Goal: Task Accomplishment & Management: Complete application form

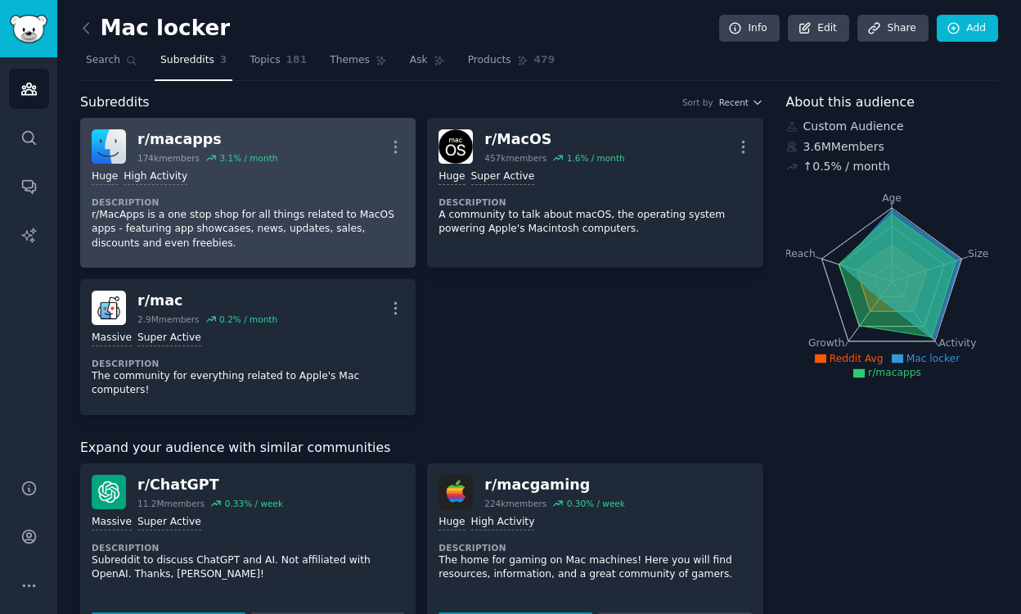
click at [296, 199] on dt "Description" at bounding box center [248, 201] width 312 height 11
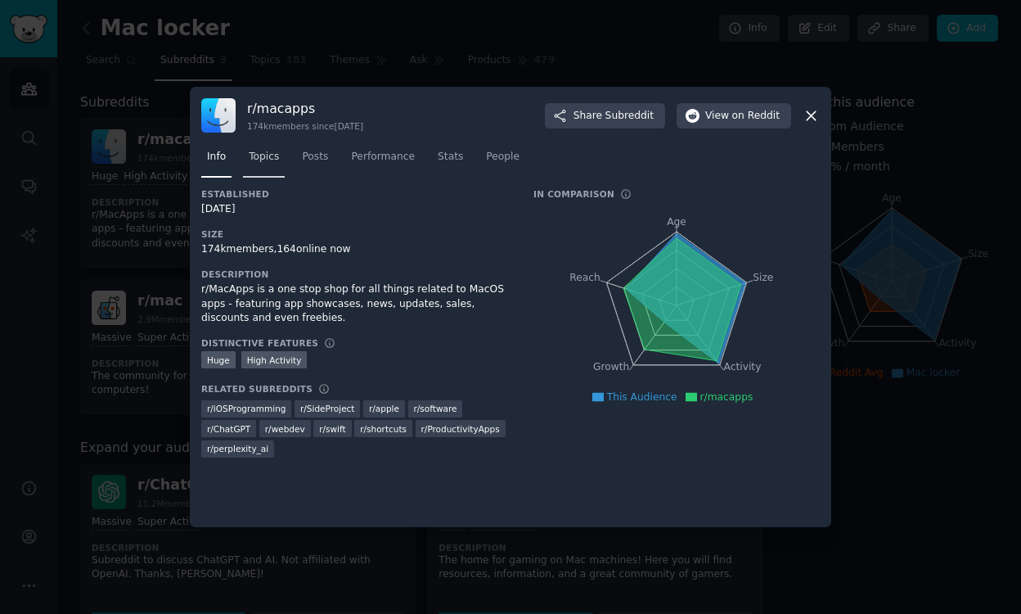
click at [276, 168] on link "Topics" at bounding box center [264, 161] width 42 height 34
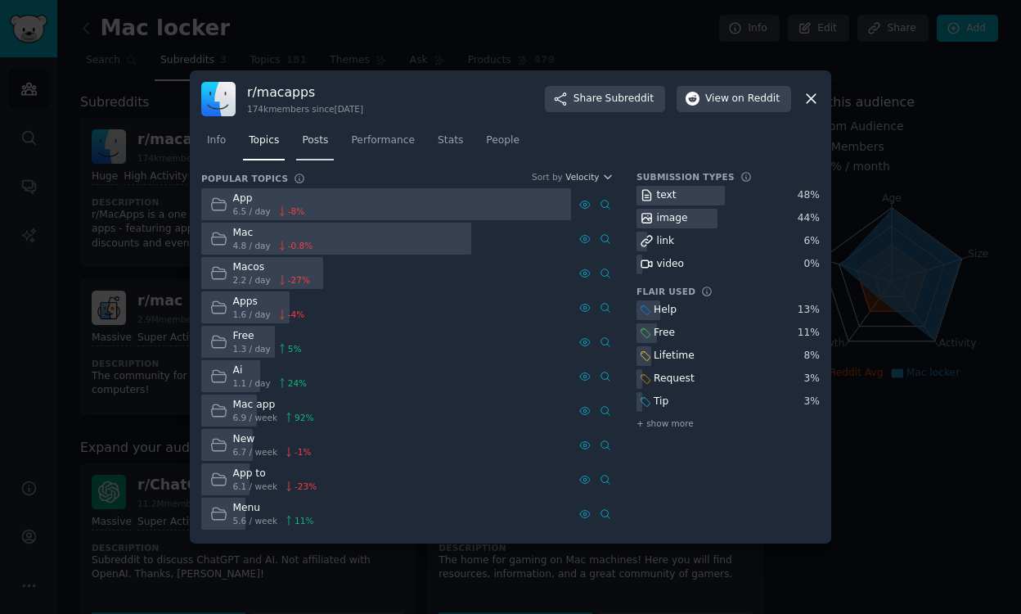
click at [321, 149] on link "Posts" at bounding box center [315, 145] width 38 height 34
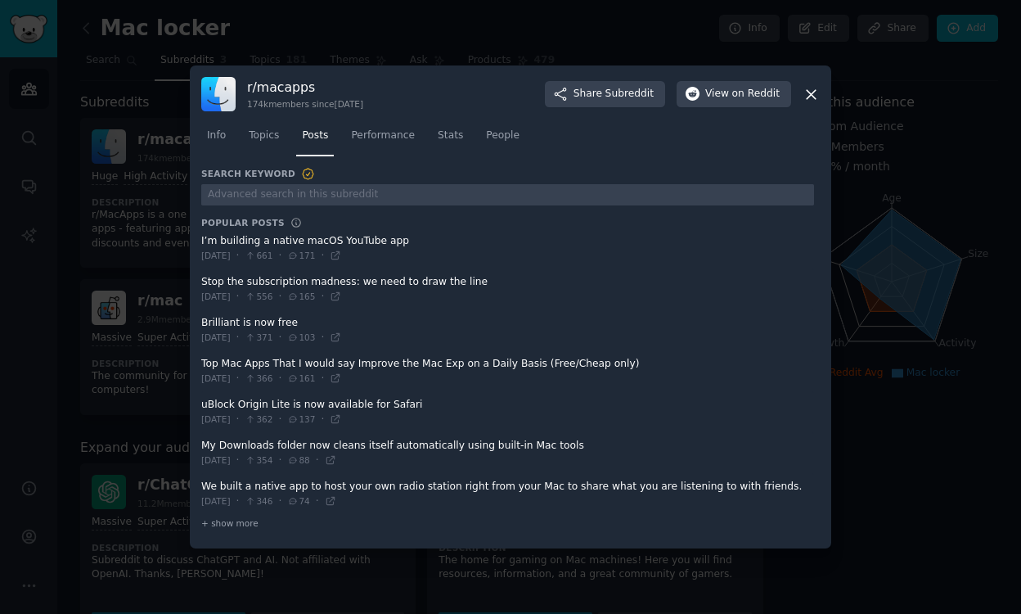
click at [308, 291] on div "[DATE] · 556 · 165 ·" at bounding box center [271, 297] width 140 height 15
click at [317, 244] on span at bounding box center [507, 248] width 613 height 40
click at [272, 259] on span "661" at bounding box center [259, 255] width 28 height 11
click at [231, 258] on span "[DATE]" at bounding box center [215, 255] width 29 height 11
click at [247, 241] on span at bounding box center [507, 248] width 613 height 40
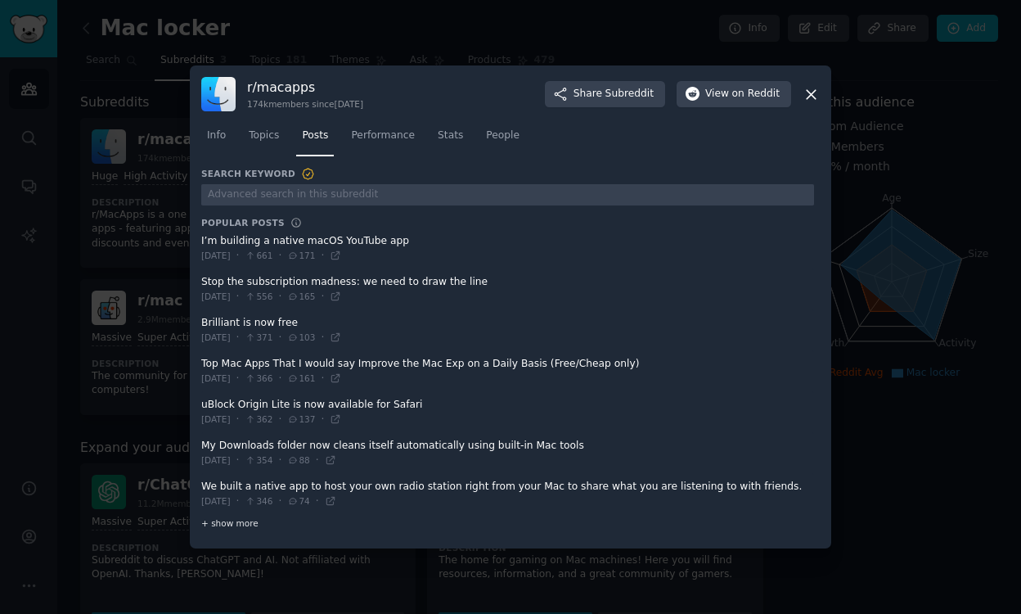
click at [232, 520] on span "+ show more" at bounding box center [229, 522] width 57 height 11
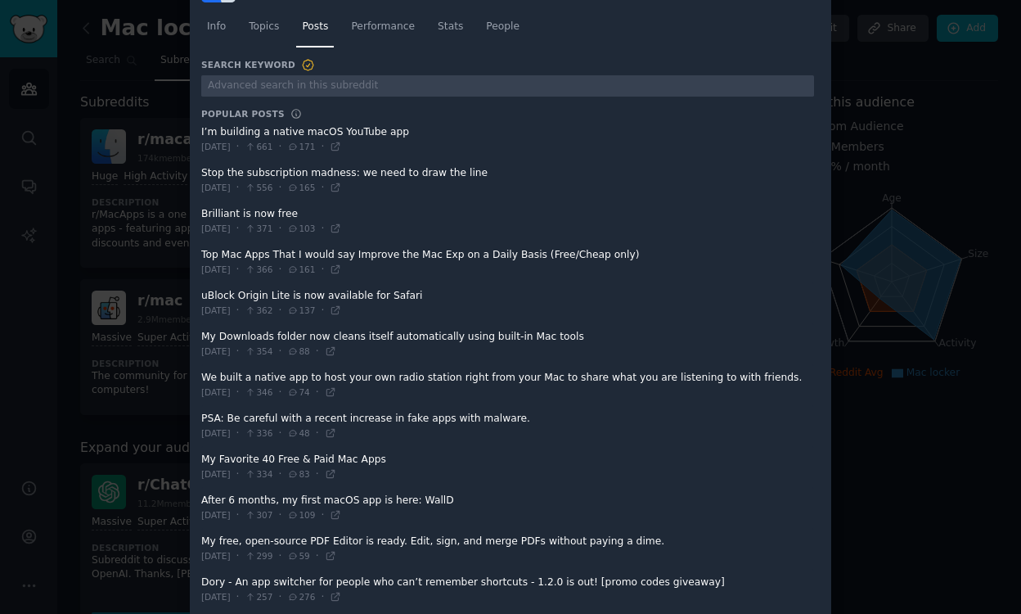
scroll to position [68, 0]
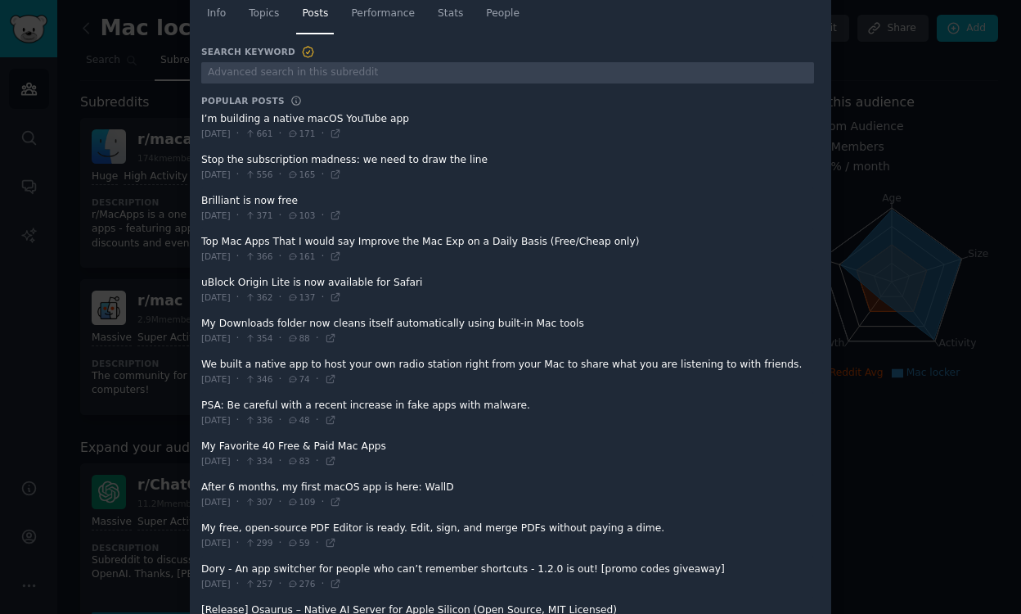
click at [262, 201] on span at bounding box center [507, 208] width 613 height 40
click at [250, 239] on span at bounding box center [507, 249] width 613 height 40
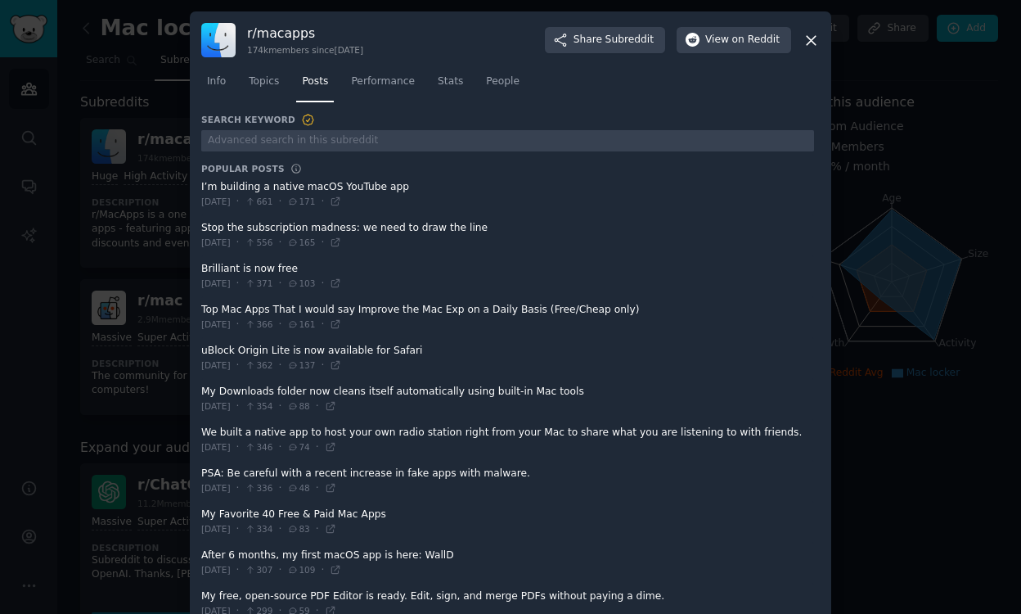
scroll to position [0, 0]
click at [220, 74] on span "Info" at bounding box center [216, 81] width 19 height 15
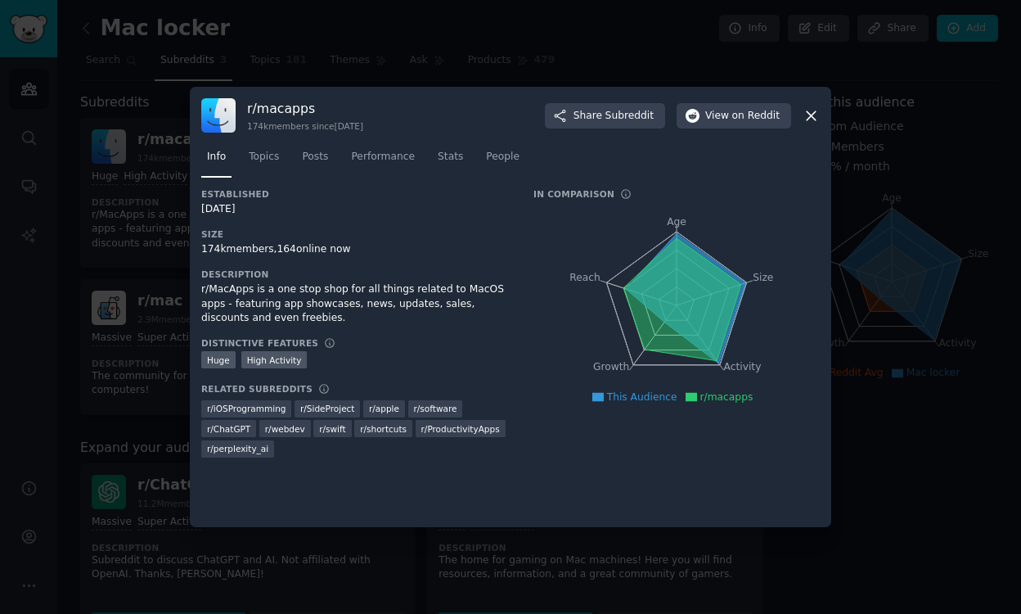
click at [816, 115] on icon at bounding box center [811, 115] width 17 height 17
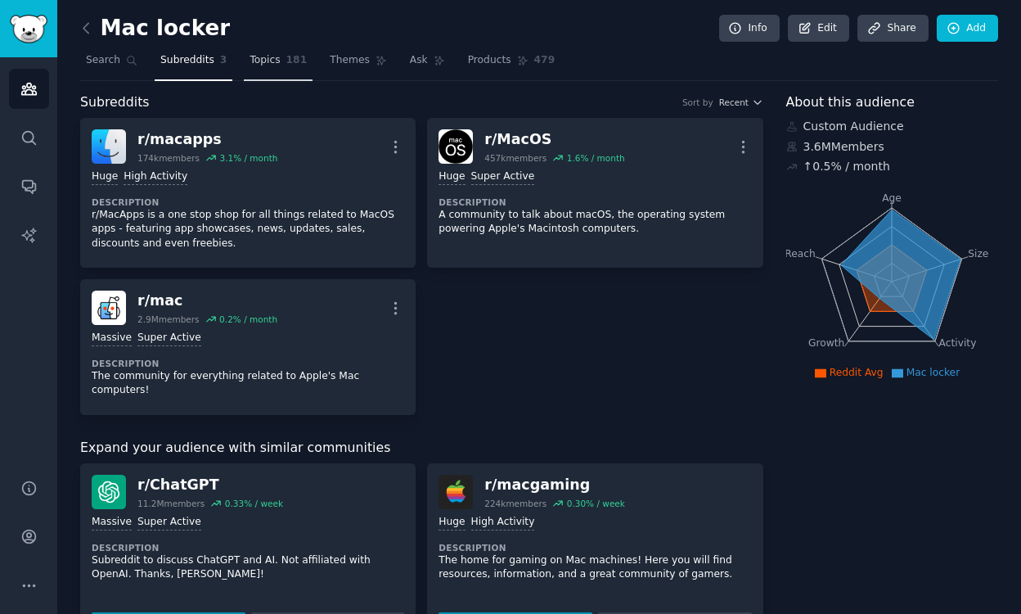
click at [275, 65] on span "Topics" at bounding box center [265, 60] width 30 height 15
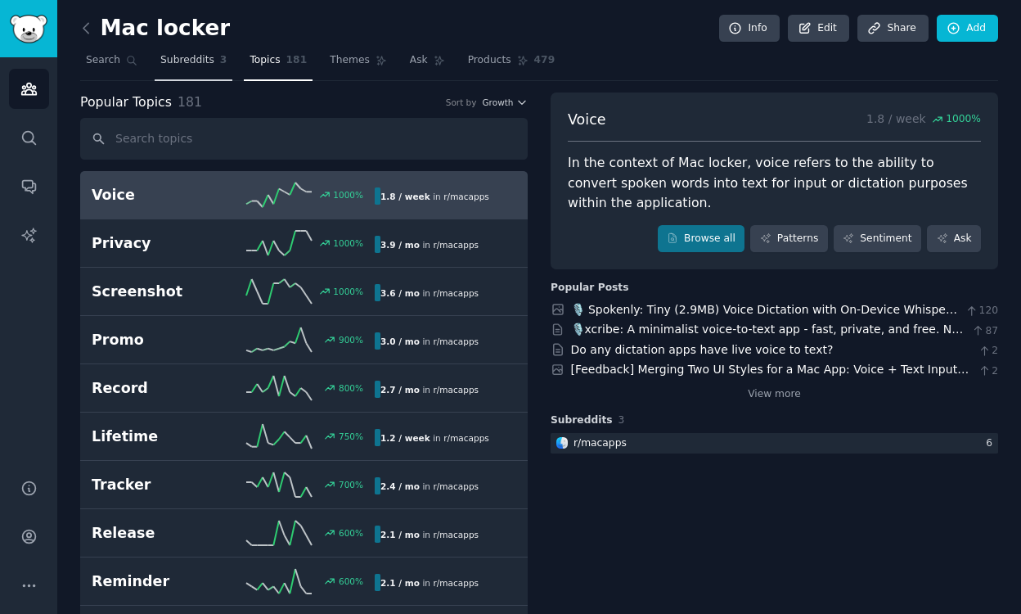
click at [196, 74] on link "Subreddits 3" at bounding box center [194, 64] width 78 height 34
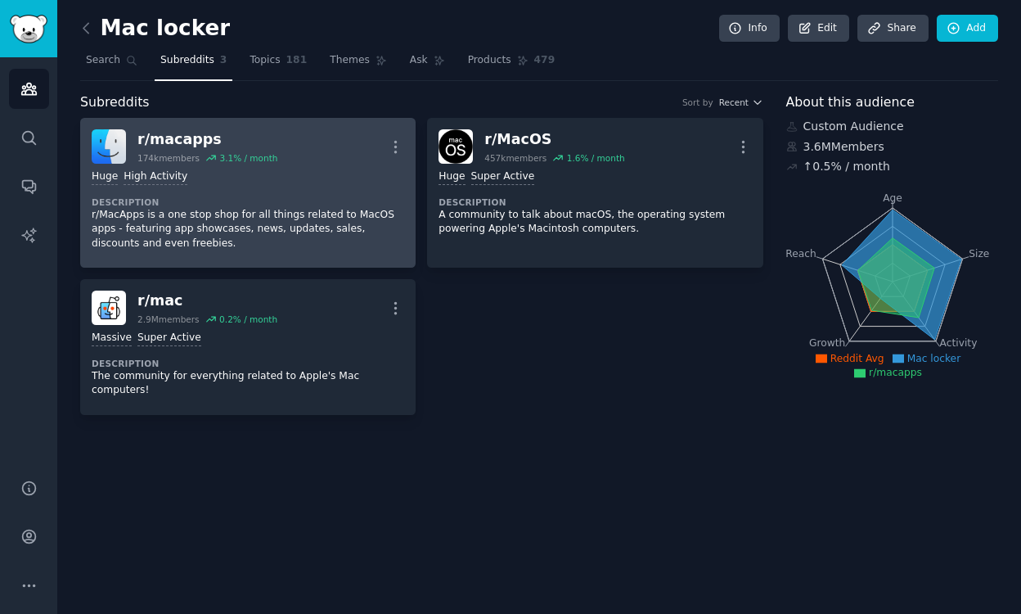
click at [172, 137] on div "r/ macapps" at bounding box center [207, 139] width 140 height 20
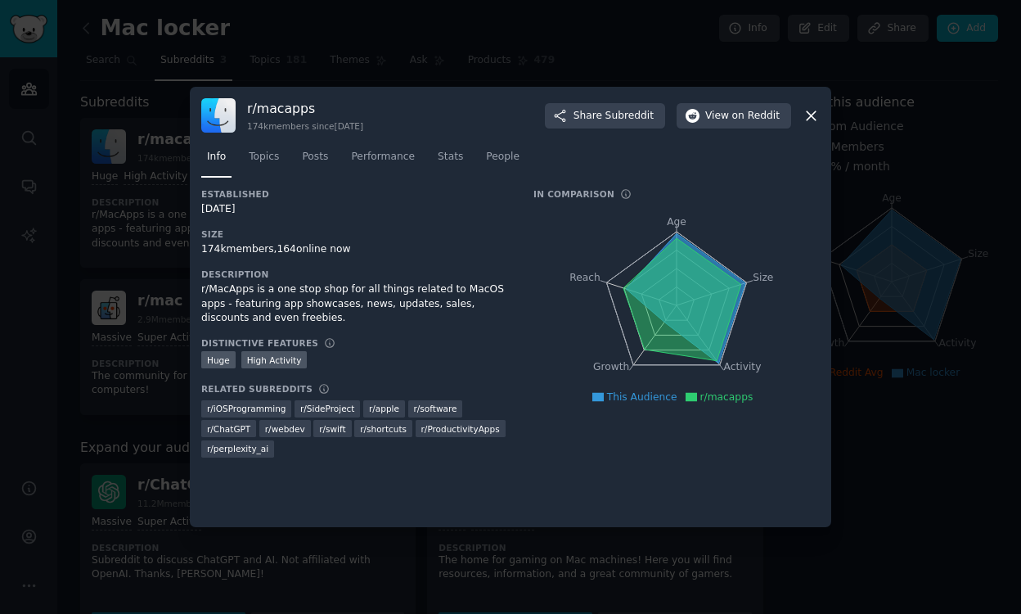
click at [806, 115] on icon at bounding box center [811, 115] width 17 height 17
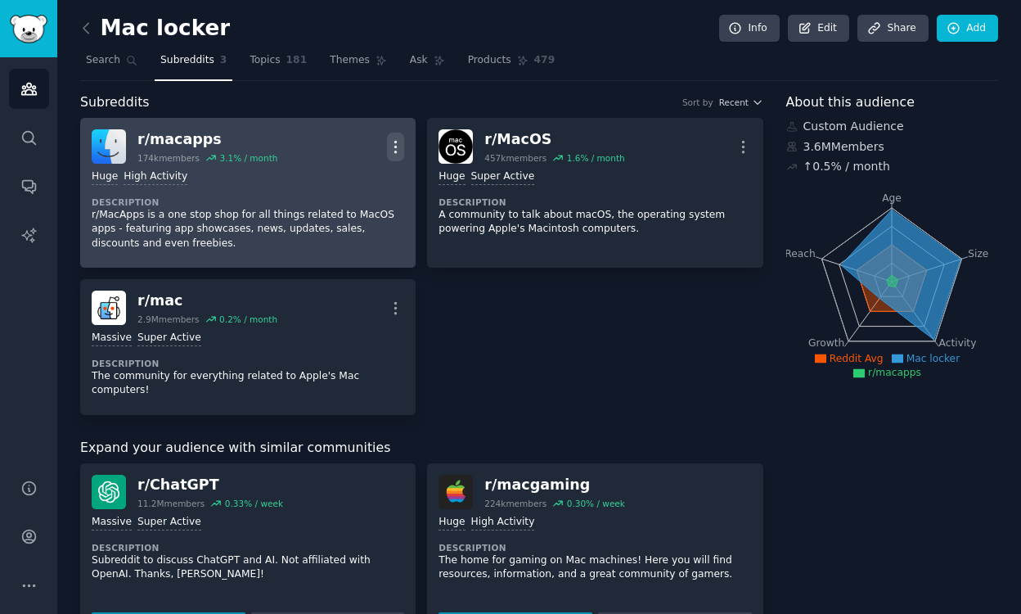
click at [398, 150] on icon "button" at bounding box center [395, 146] width 17 height 17
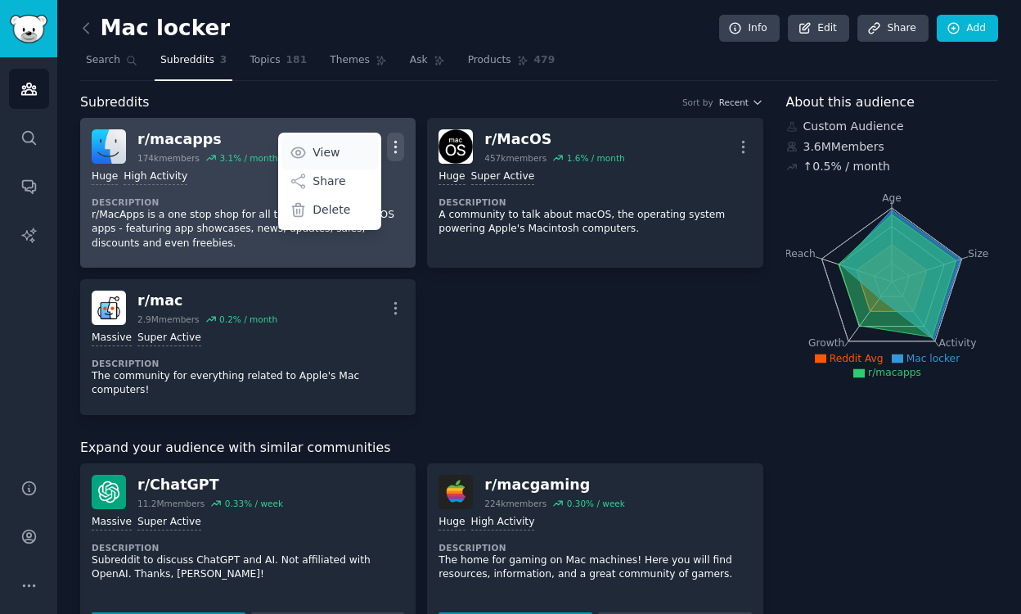
click at [344, 155] on link "View" at bounding box center [329, 152] width 97 height 34
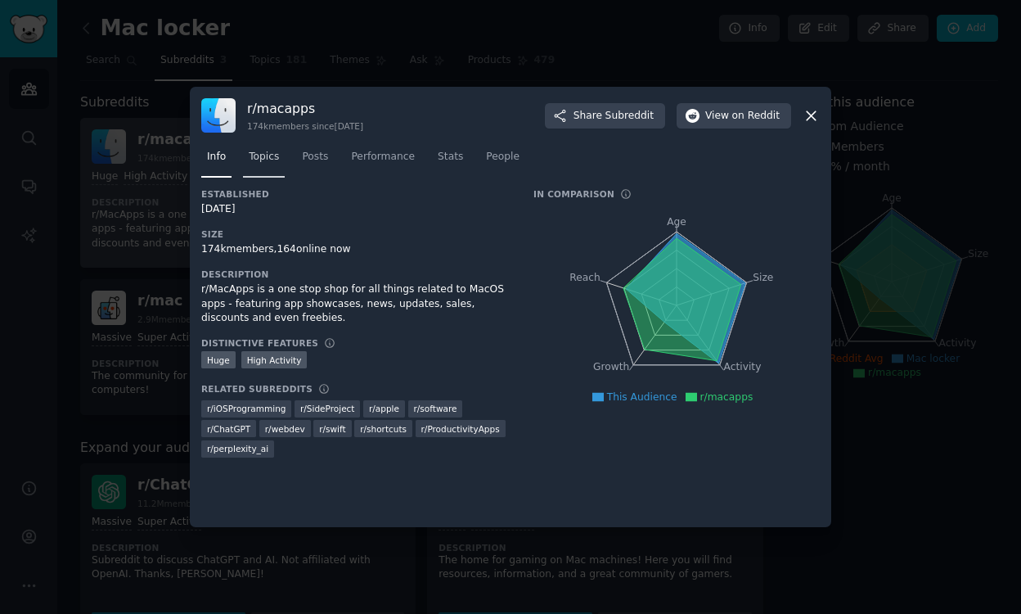
click at [275, 161] on span "Topics" at bounding box center [264, 157] width 30 height 15
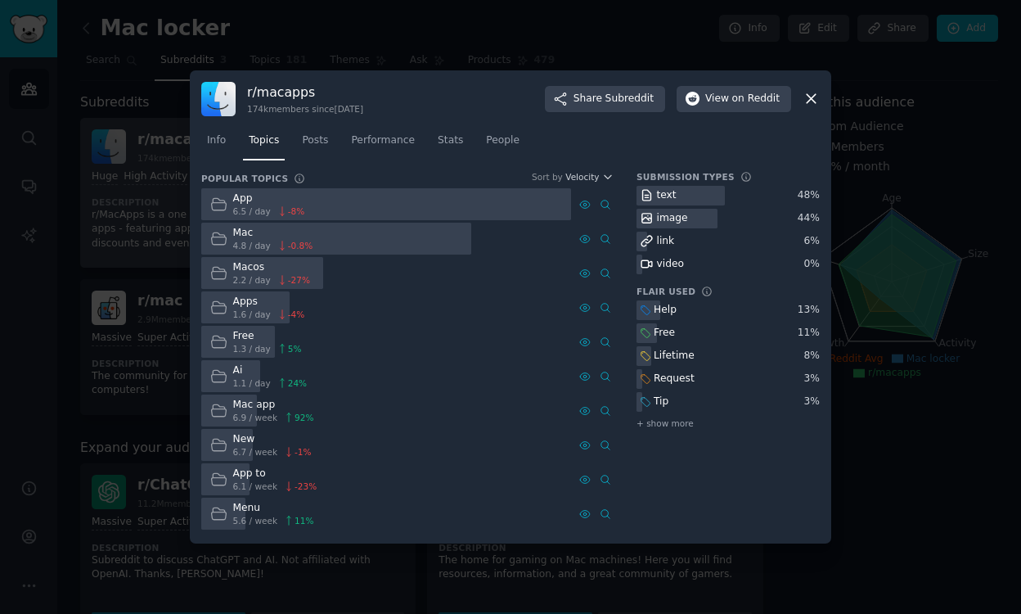
click at [240, 236] on div "Mac" at bounding box center [273, 233] width 80 height 15
click at [244, 266] on div "Macos" at bounding box center [271, 267] width 77 height 15
click at [253, 402] on div "Mac app" at bounding box center [273, 405] width 81 height 15
click at [221, 138] on span "Info" at bounding box center [216, 140] width 19 height 15
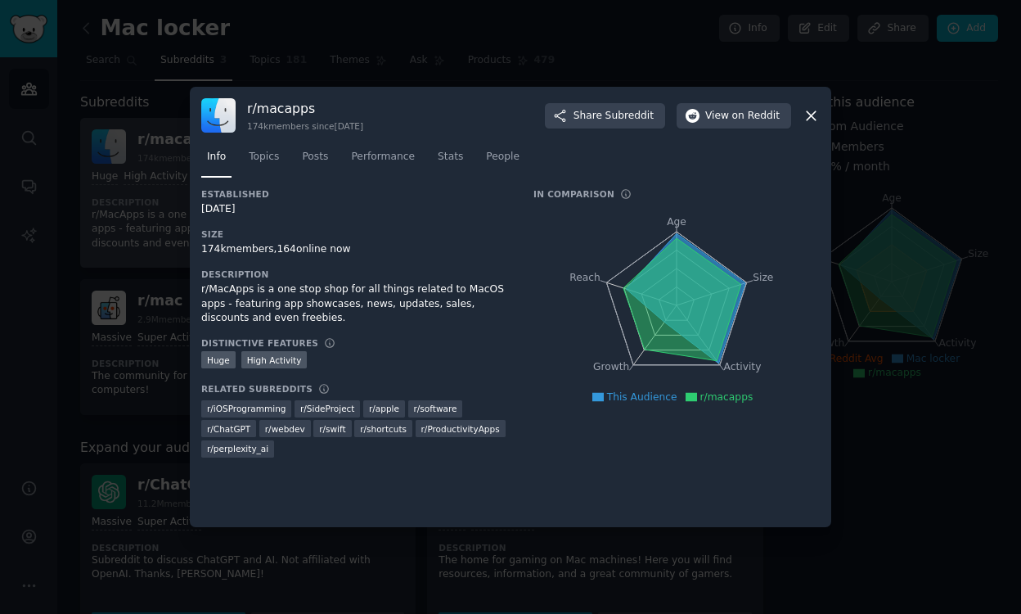
click at [254, 299] on div "r/MacApps is a one stop shop for all things related to MacOS apps - featuring a…" at bounding box center [355, 303] width 309 height 43
click at [268, 164] on span "Topics" at bounding box center [264, 157] width 30 height 15
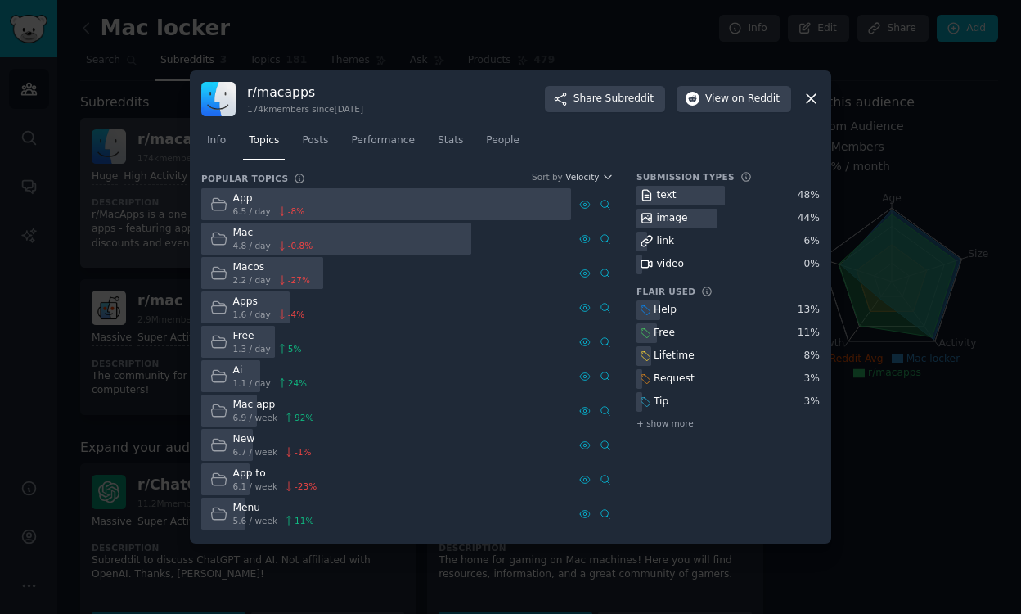
click at [257, 210] on span "6.5 / day" at bounding box center [252, 210] width 38 height 11
click at [248, 227] on div "Mac" at bounding box center [273, 233] width 80 height 15
click at [675, 190] on div "text" at bounding box center [657, 196] width 43 height 20
click at [666, 214] on div "image" at bounding box center [672, 218] width 31 height 15
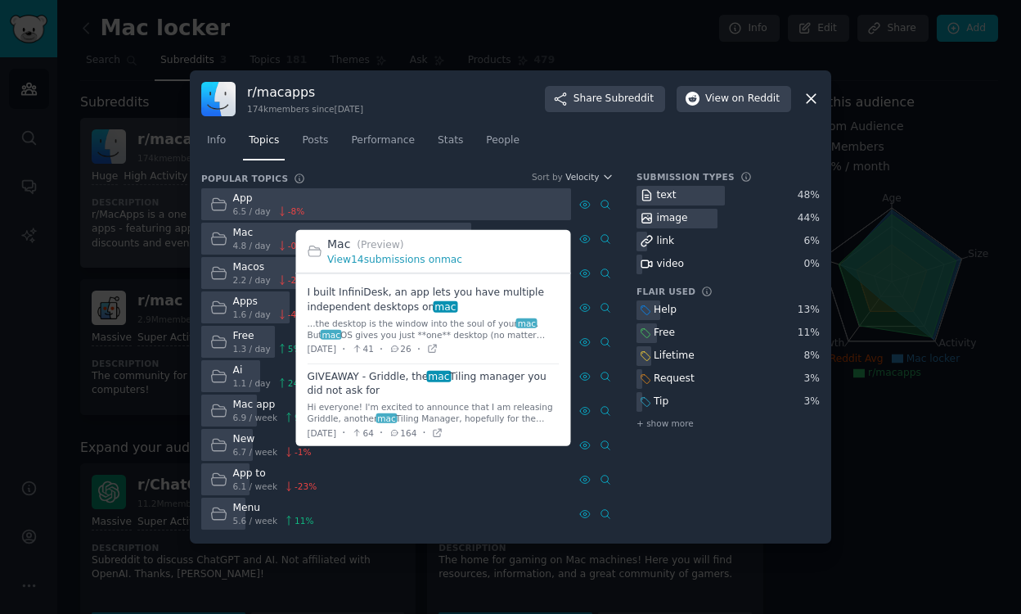
click at [388, 314] on span at bounding box center [434, 321] width 252 height 83
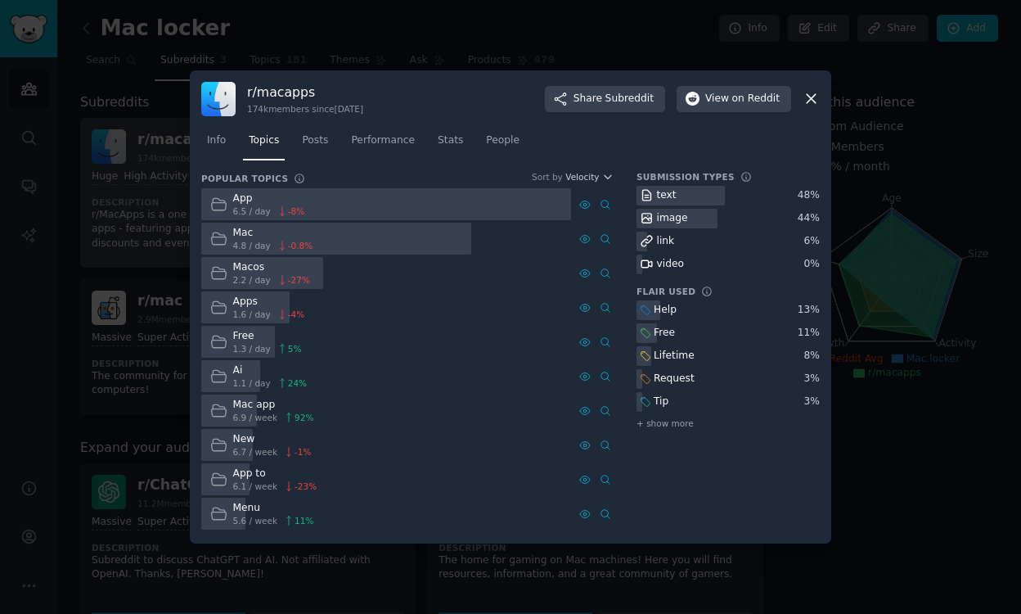
click at [813, 99] on icon at bounding box center [811, 98] width 17 height 17
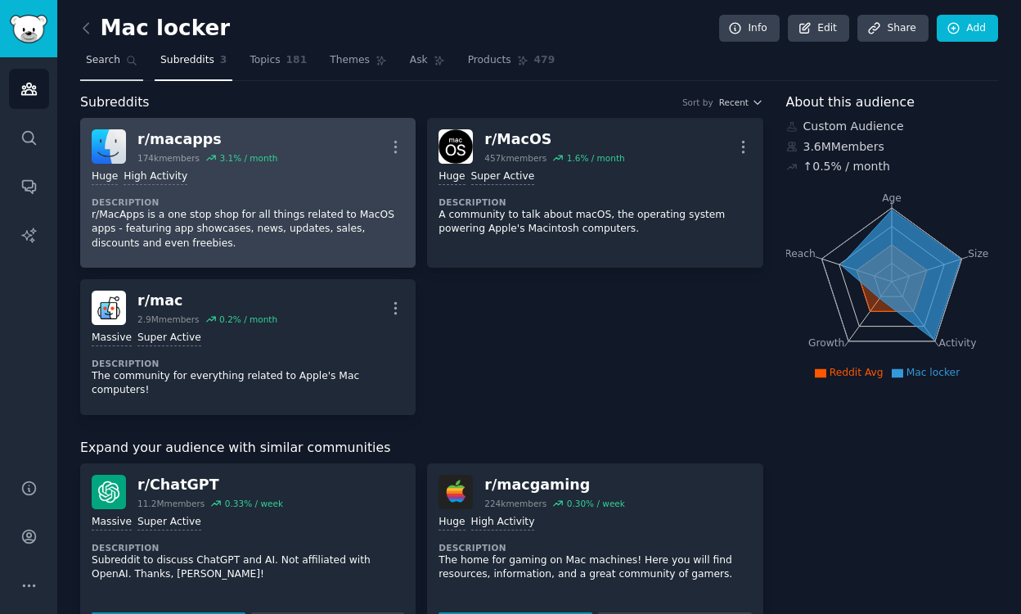
click at [121, 66] on link "Search" at bounding box center [111, 64] width 63 height 34
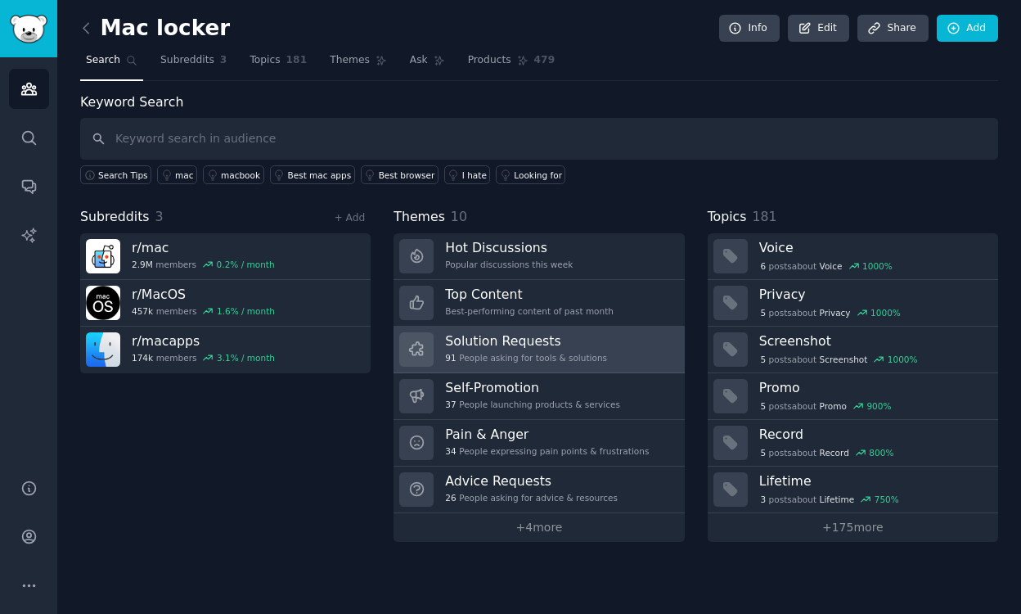
click at [489, 344] on h3 "Solution Requests" at bounding box center [526, 340] width 162 height 17
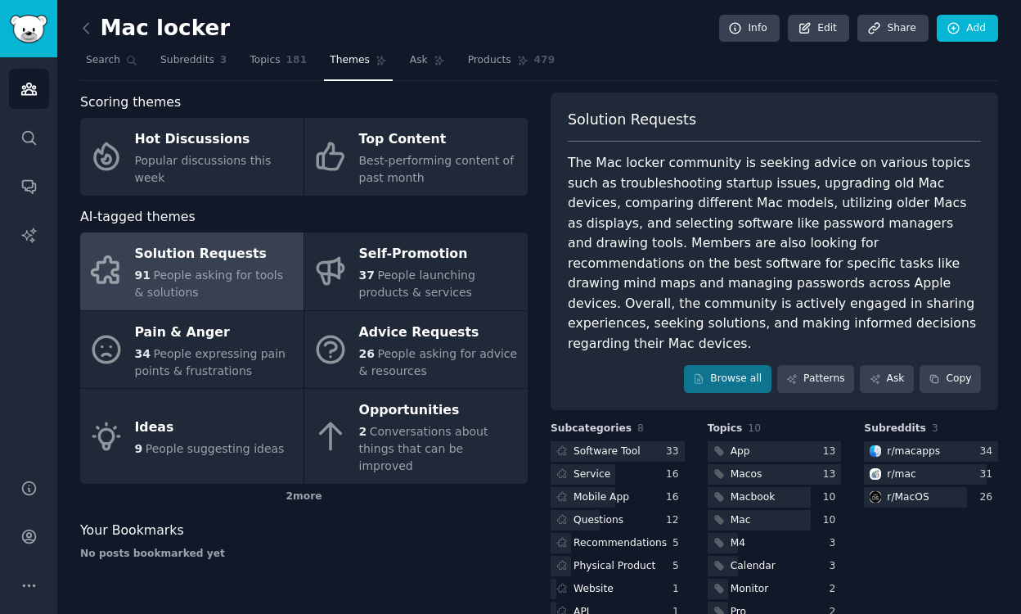
click at [210, 272] on span "People asking for tools & solutions" at bounding box center [209, 283] width 149 height 30
click at [753, 365] on link "Browse all" at bounding box center [728, 379] width 88 height 28
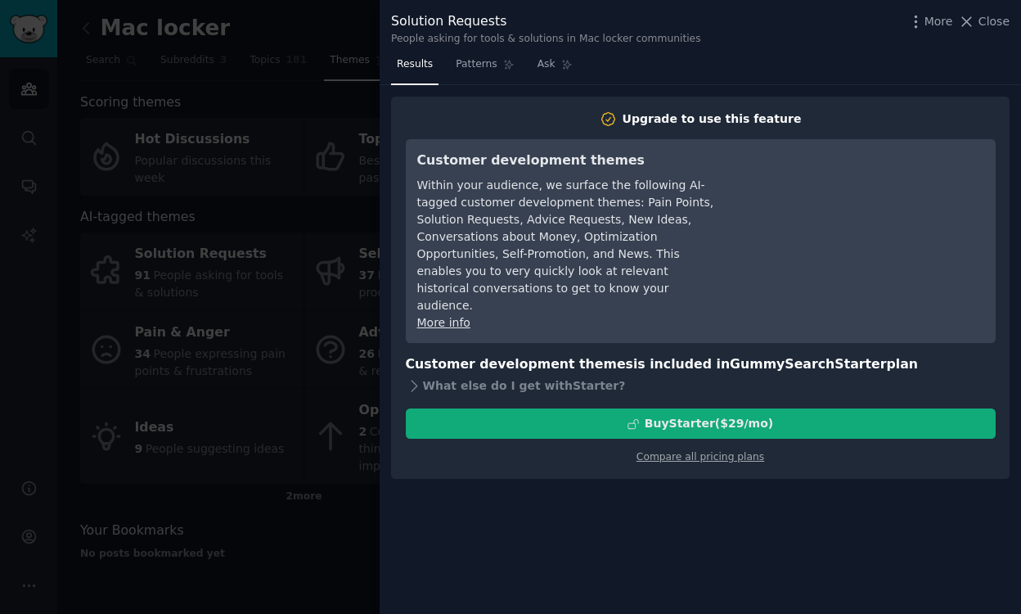
click at [749, 415] on div "Buy Starter ($ 29 /mo )" at bounding box center [709, 423] width 128 height 17
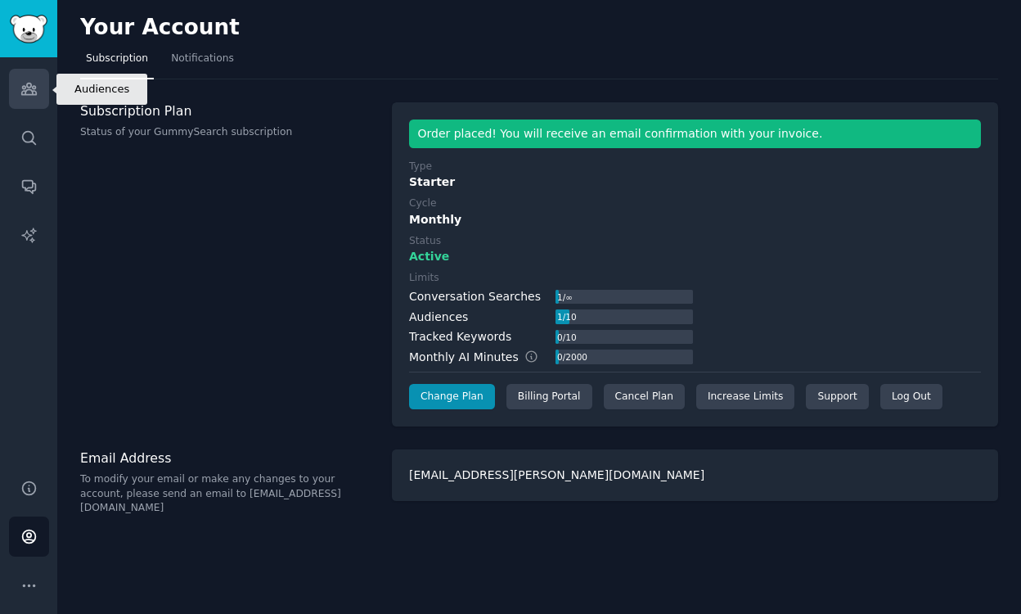
click at [36, 83] on icon "Sidebar" at bounding box center [28, 88] width 17 height 17
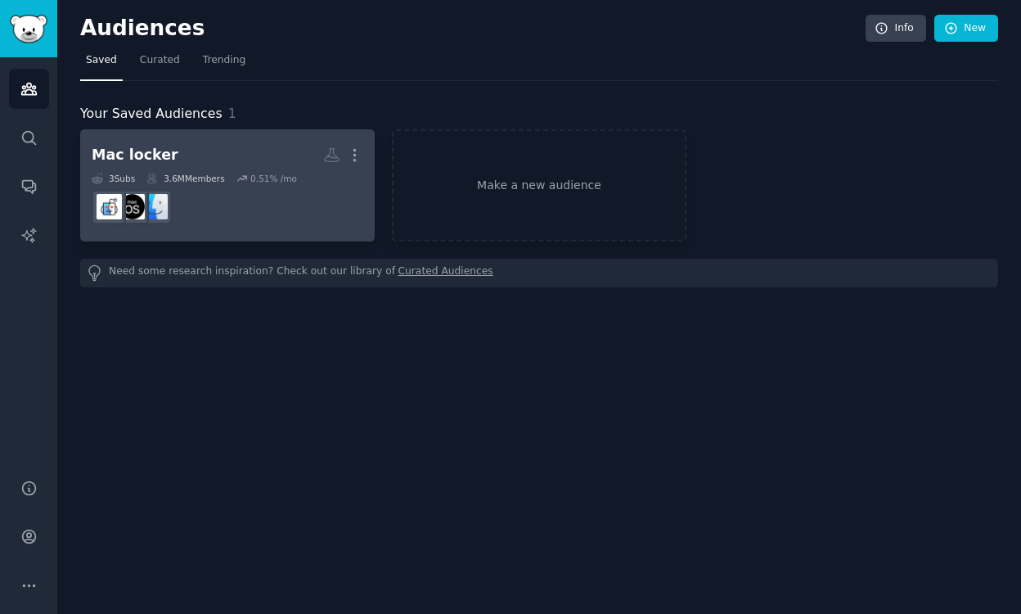
click at [240, 181] on icon at bounding box center [241, 178] width 11 height 11
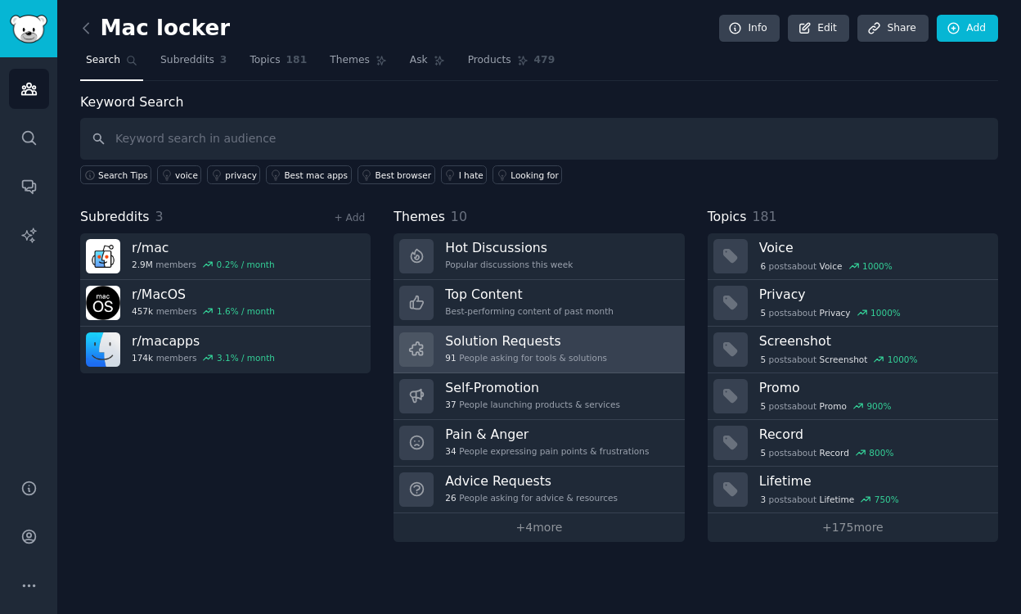
click at [496, 355] on div "91 People asking for tools & solutions" at bounding box center [526, 357] width 162 height 11
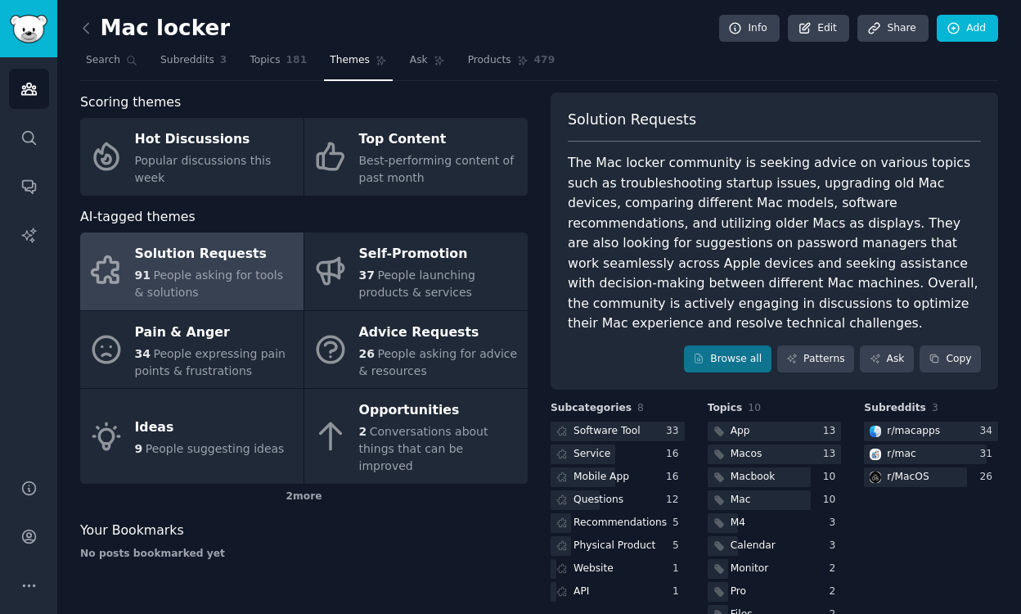
click at [212, 250] on div "Solution Requests" at bounding box center [215, 254] width 160 height 26
click at [707, 345] on link "Browse all" at bounding box center [728, 359] width 88 height 28
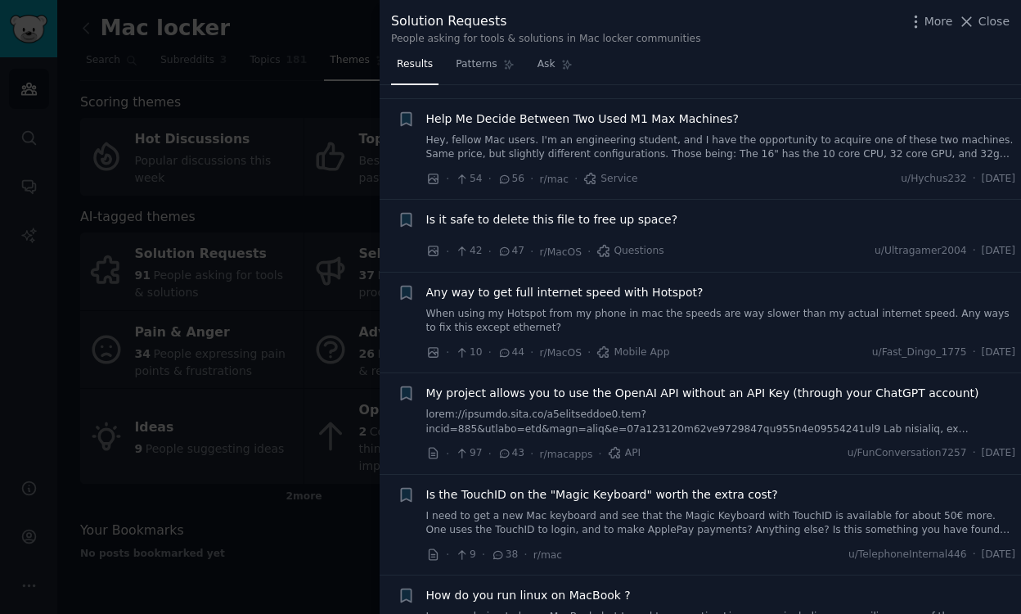
scroll to position [1098, 0]
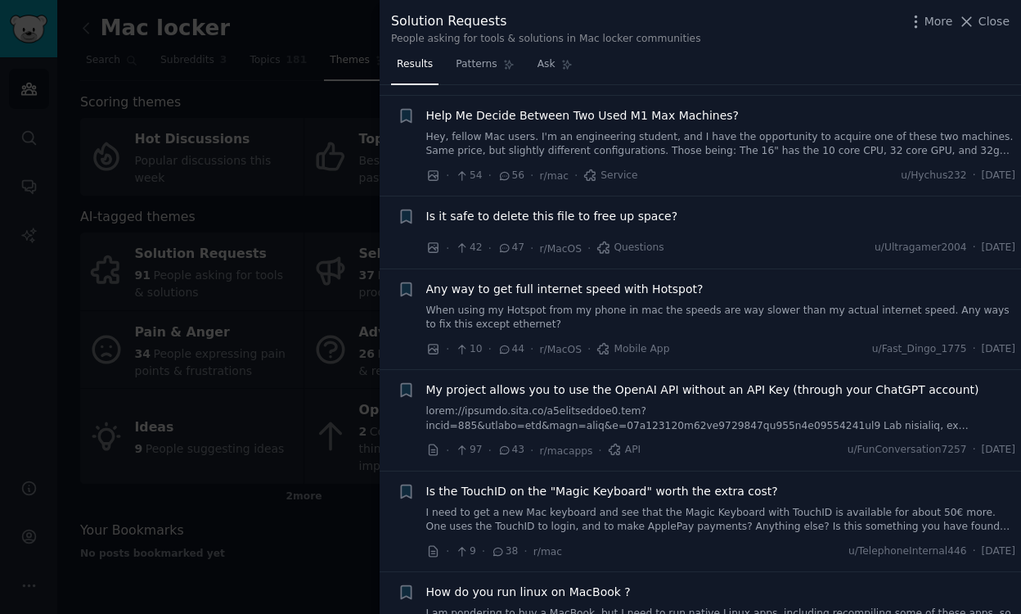
click at [264, 526] on div at bounding box center [510, 307] width 1021 height 614
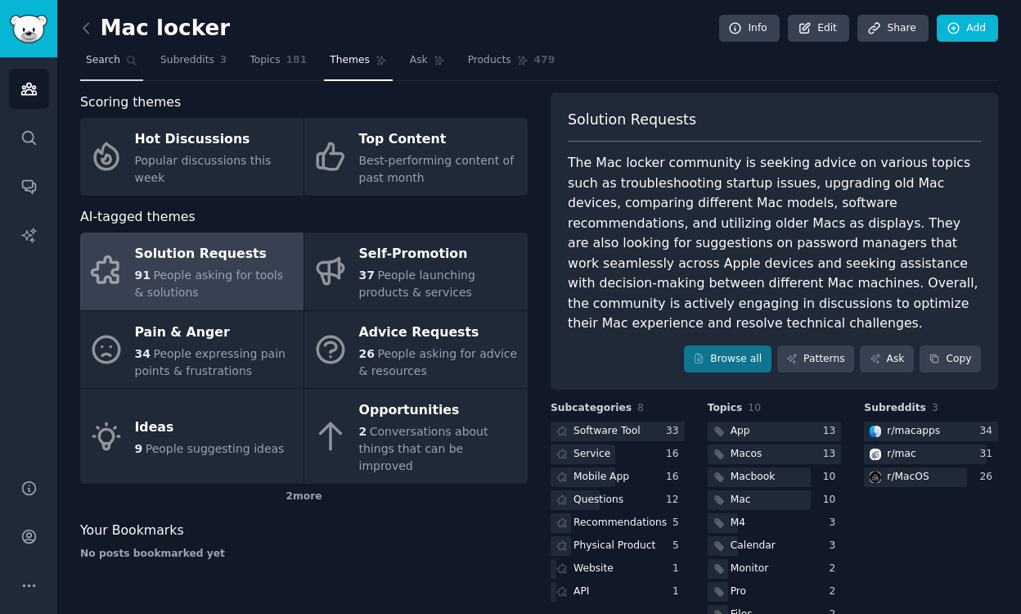
click at [114, 65] on span "Search" at bounding box center [103, 60] width 34 height 15
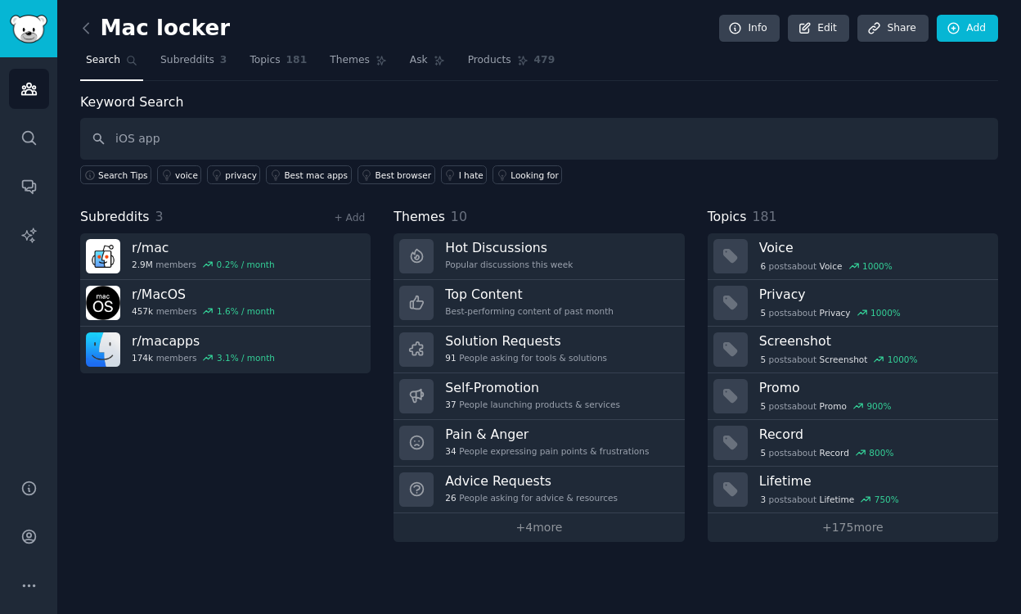
type input "iOS app"
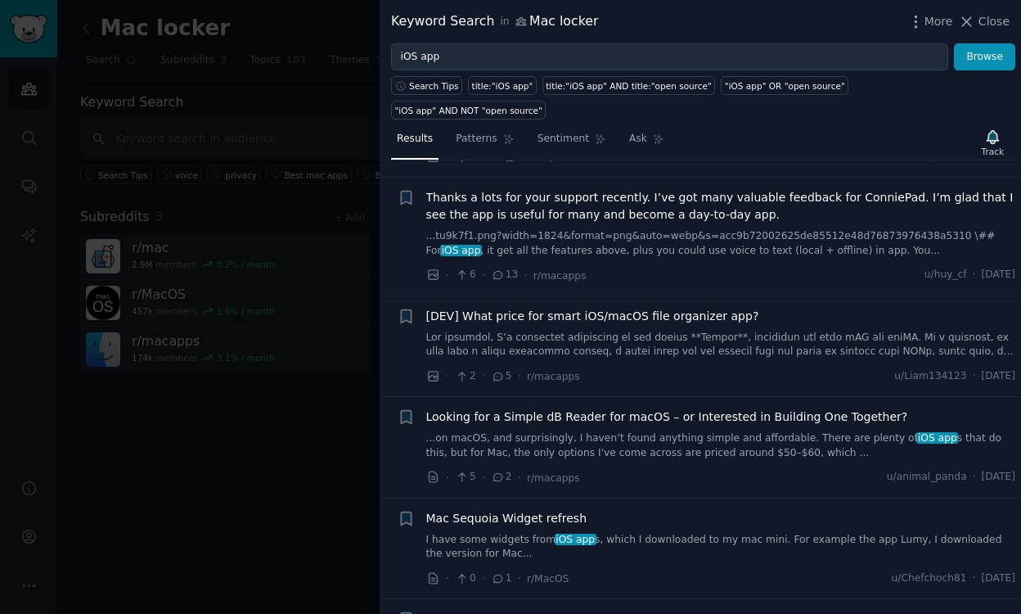
scroll to position [3068, 0]
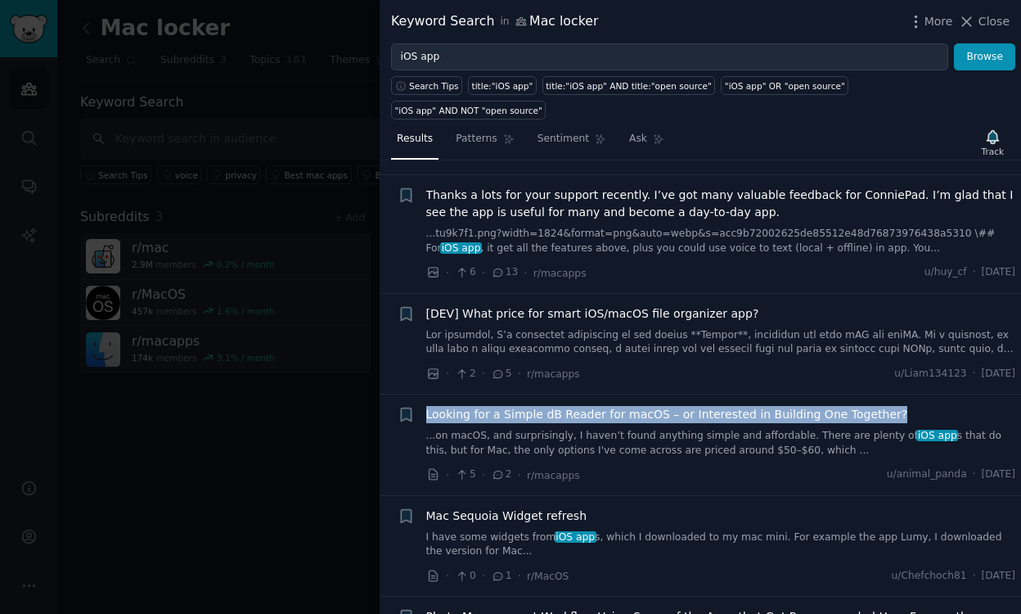
click at [731, 406] on span "Looking for a Simple dB Reader for macOS – or Interested in Building One Togeth…" at bounding box center [667, 414] width 482 height 17
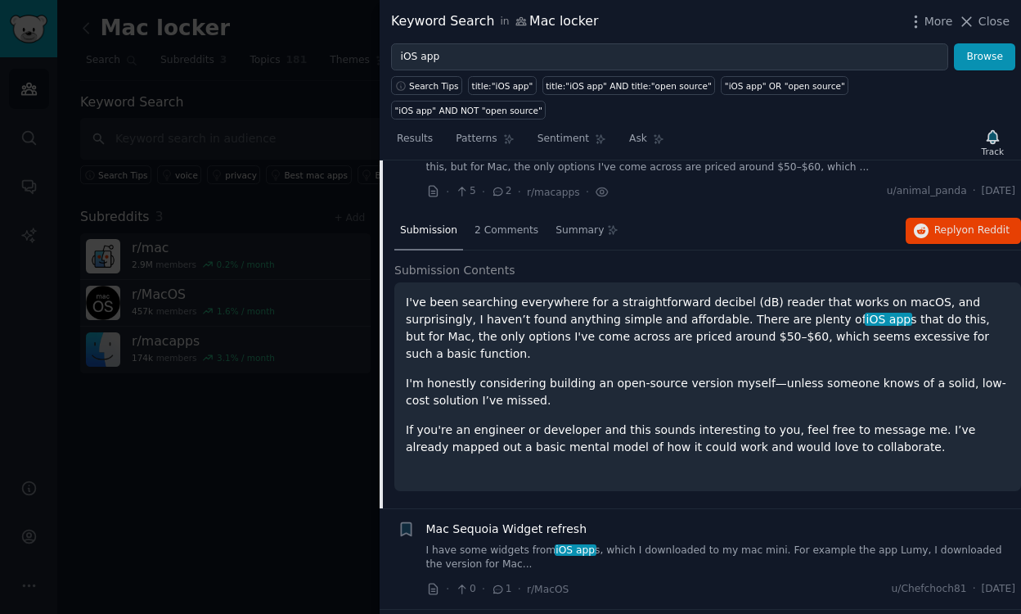
scroll to position [3350, 0]
click at [492, 213] on div "2 Comments" at bounding box center [506, 232] width 75 height 39
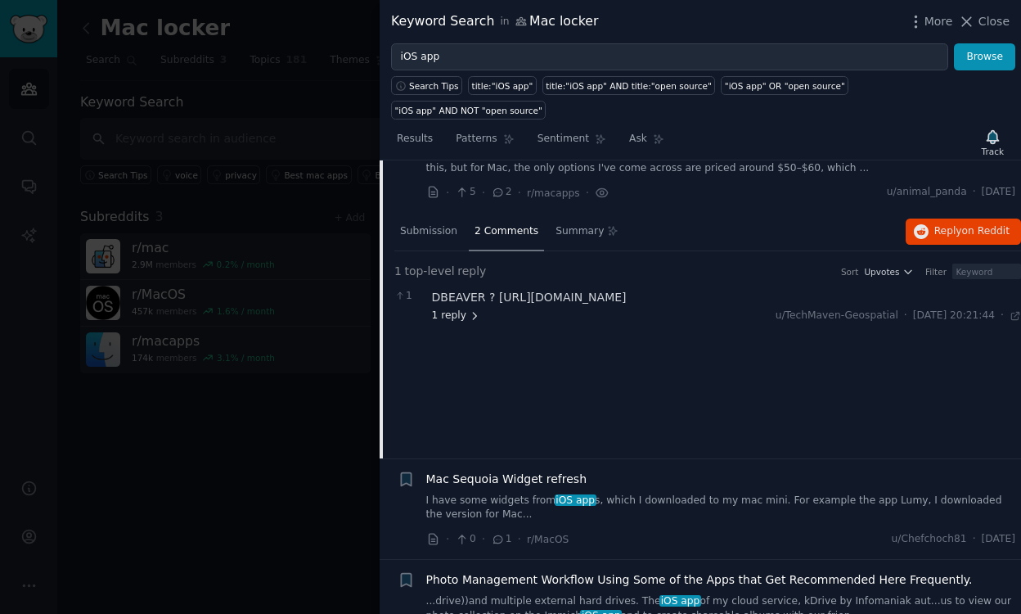
click at [461, 308] on span "1 reply" at bounding box center [456, 315] width 49 height 15
click at [442, 213] on div "Submission" at bounding box center [428, 232] width 69 height 39
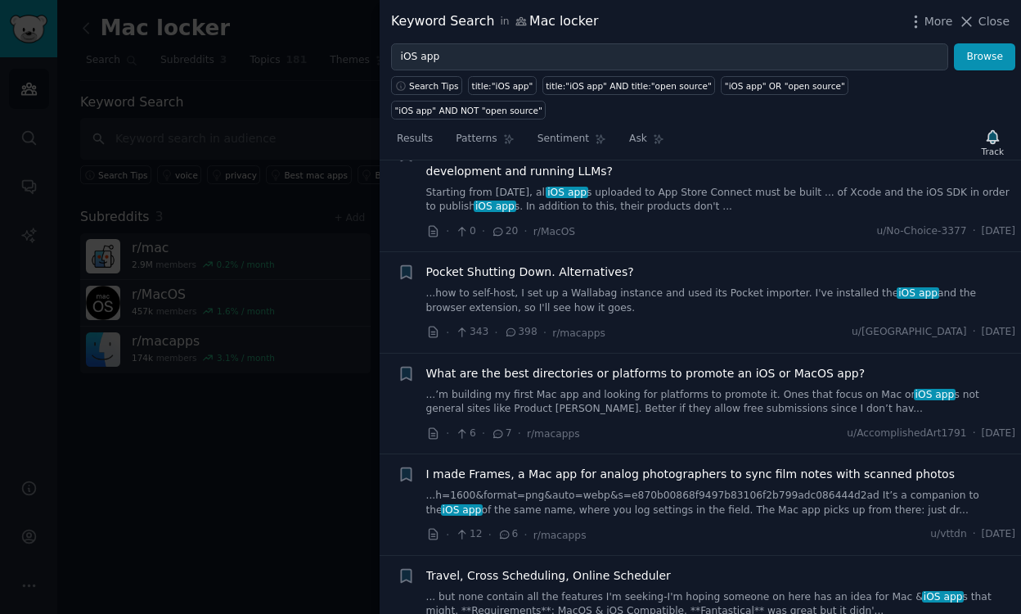
scroll to position [4995, 0]
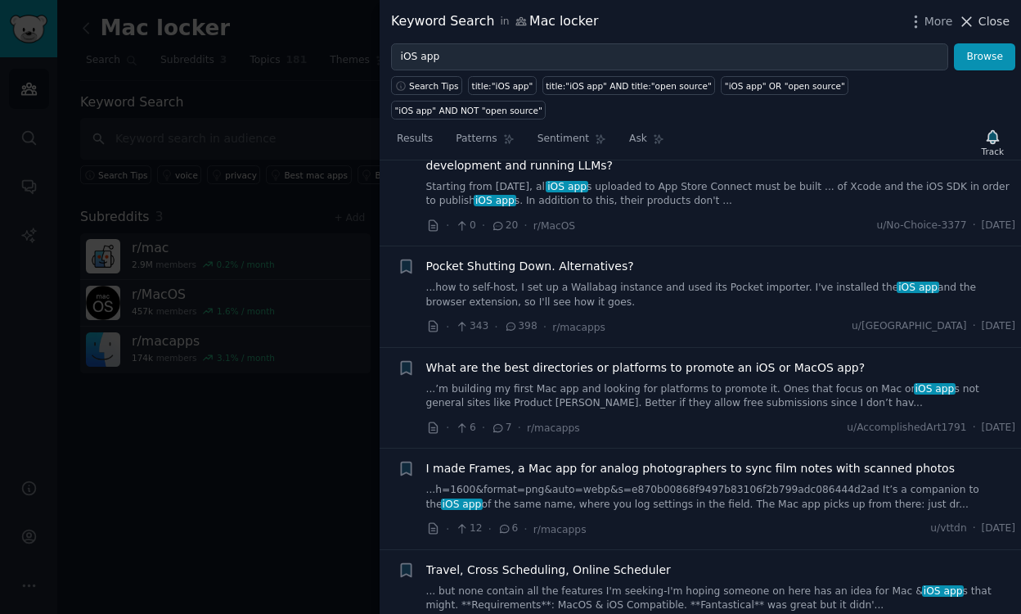
click at [981, 25] on span "Close" at bounding box center [993, 21] width 31 height 17
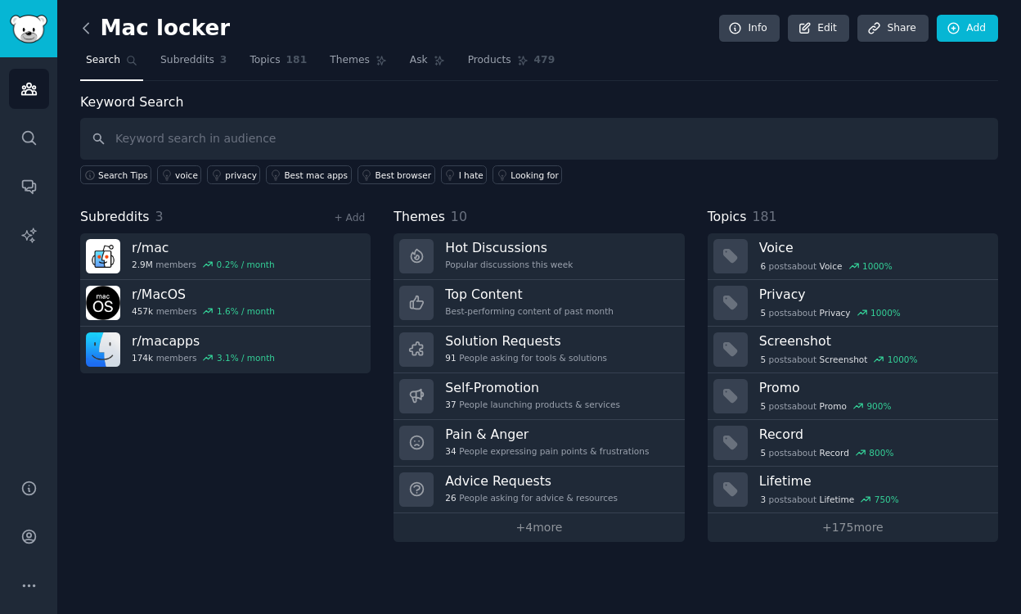
click at [87, 29] on icon at bounding box center [86, 28] width 17 height 17
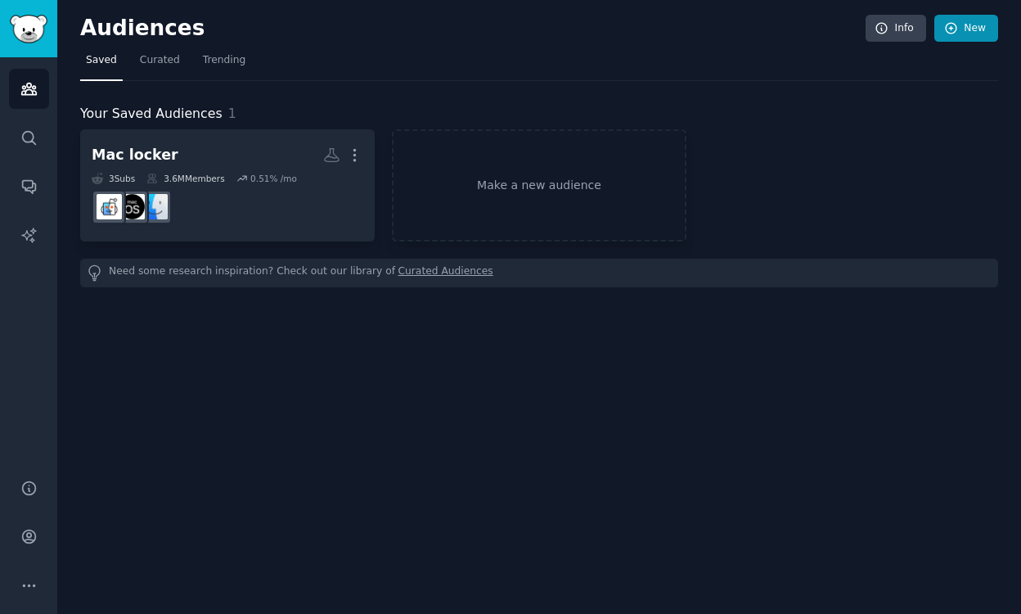
click at [959, 30] on link "New" at bounding box center [966, 29] width 64 height 28
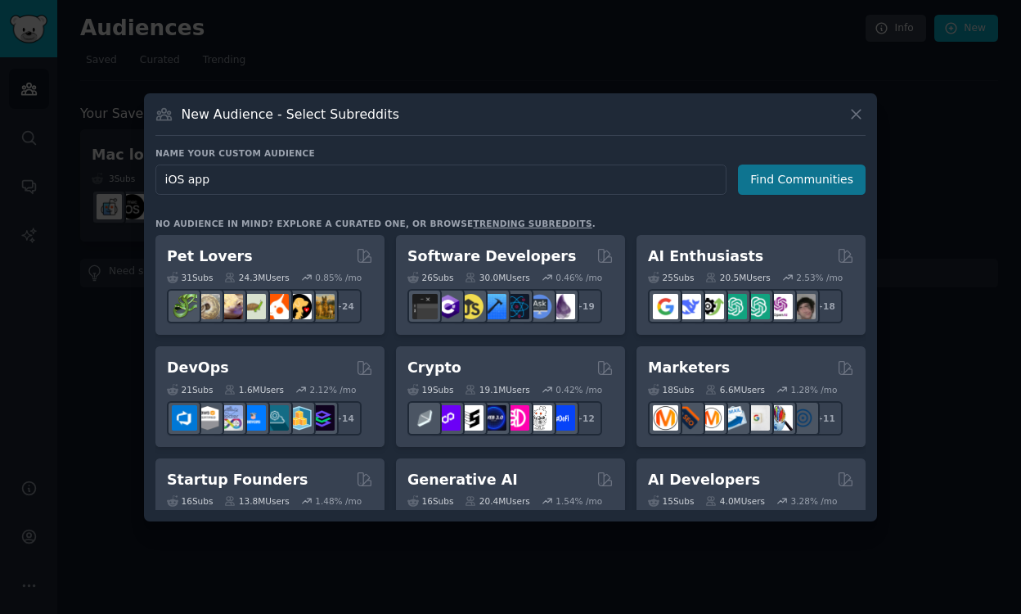
type input "iOS app"
click at [795, 182] on button "Find Communities" at bounding box center [802, 179] width 128 height 30
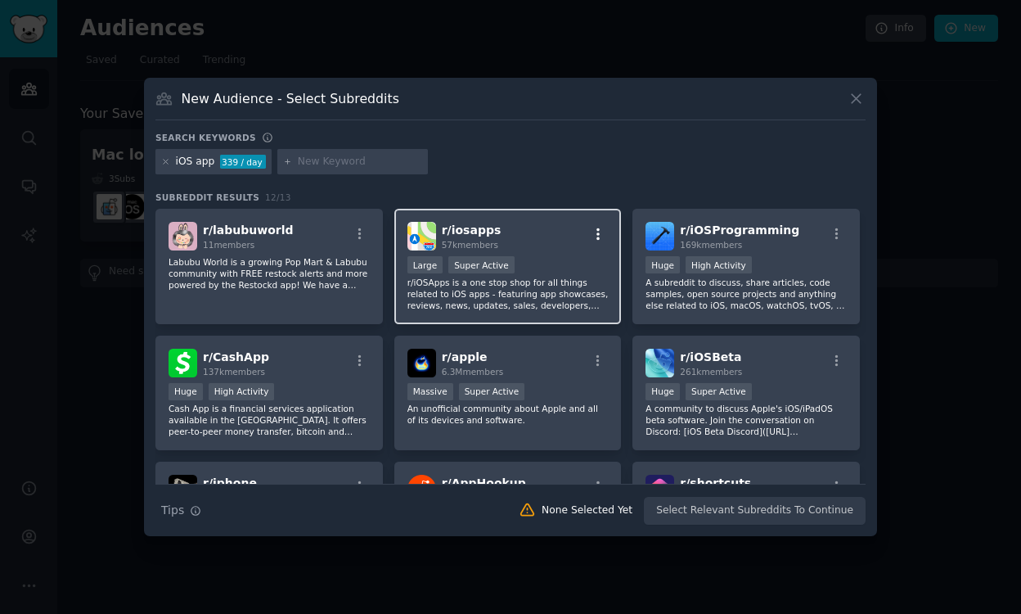
click at [596, 234] on icon "button" at bounding box center [597, 233] width 3 height 11
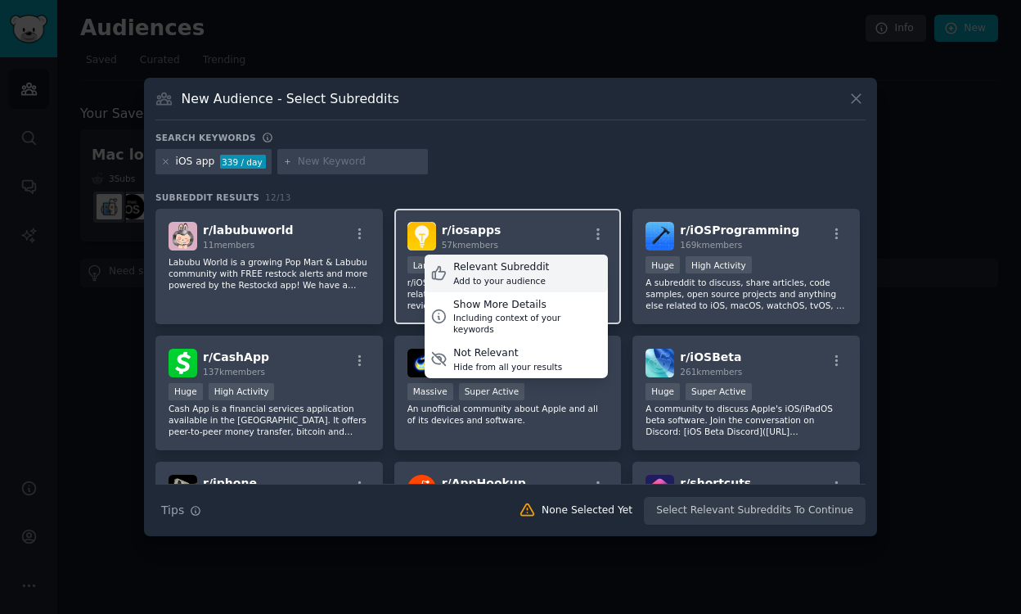
click at [555, 272] on div "Relevant Subreddit Add to your audience" at bounding box center [516, 273] width 183 height 38
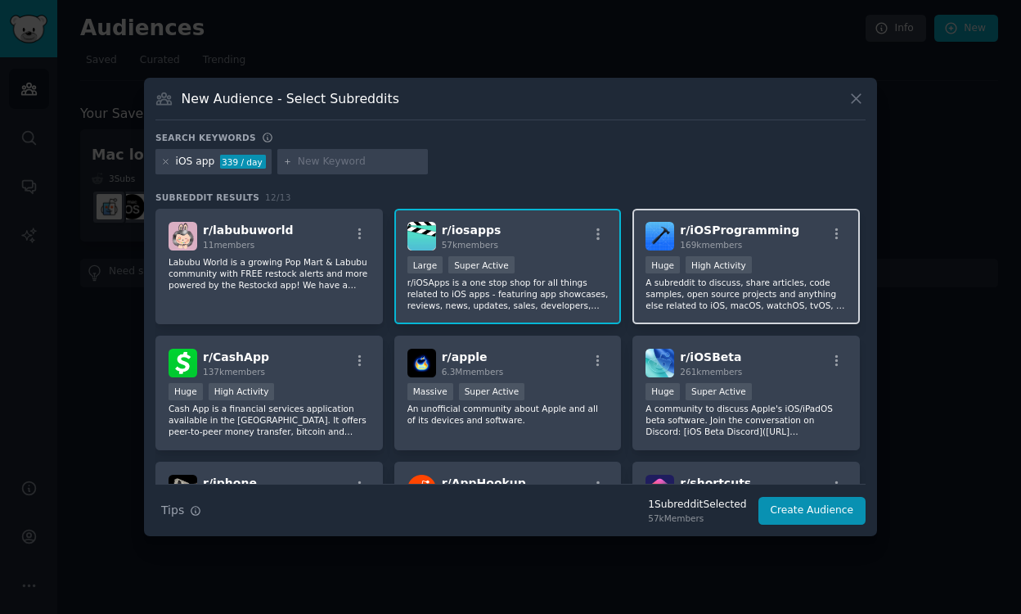
click at [779, 246] on div "169k members" at bounding box center [739, 244] width 119 height 11
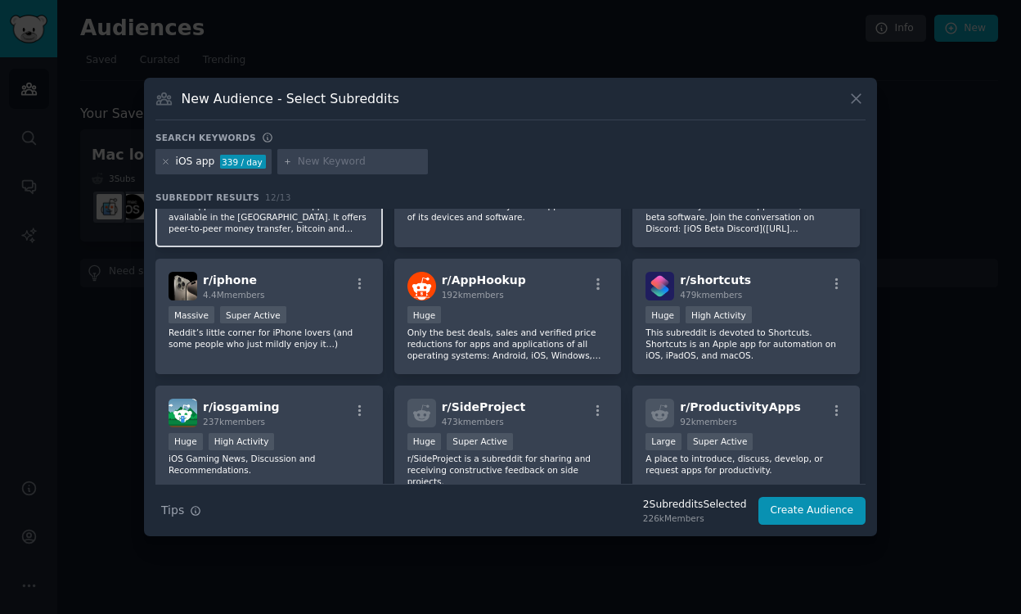
scroll to position [205, 0]
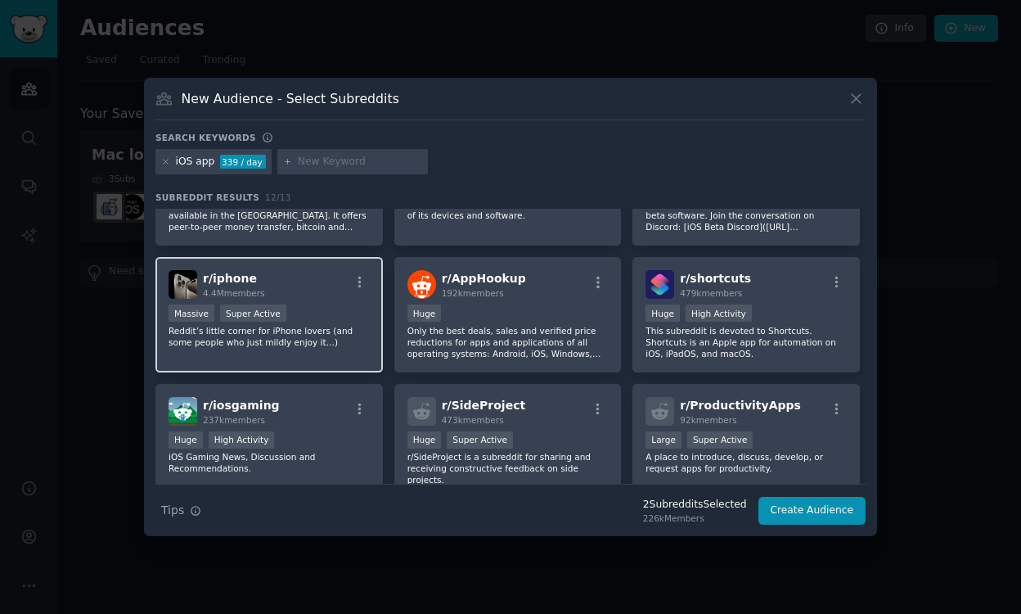
click at [357, 294] on div at bounding box center [359, 285] width 20 height 20
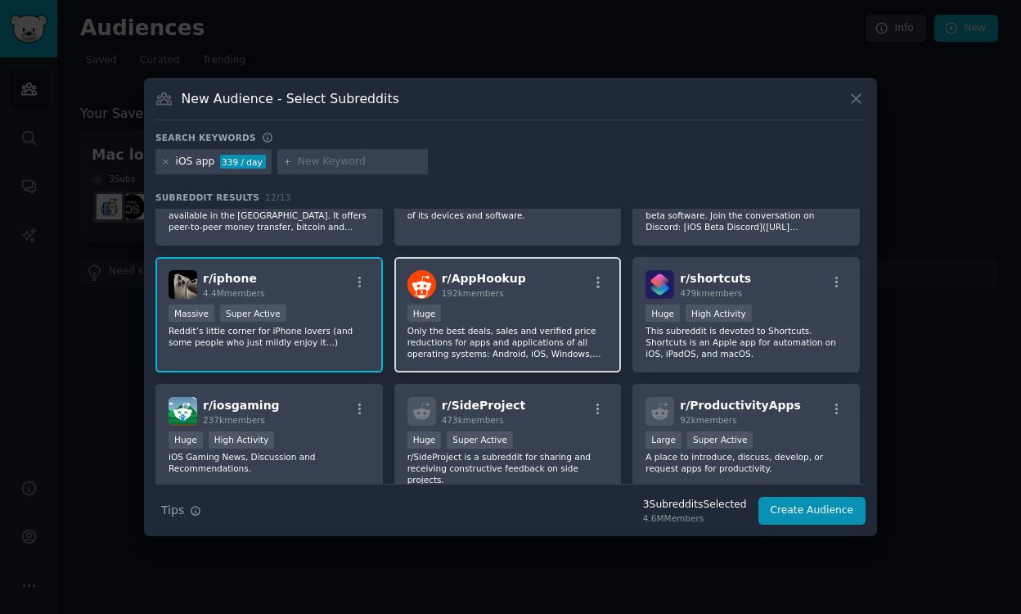
click at [542, 307] on div "Huge" at bounding box center [507, 314] width 201 height 20
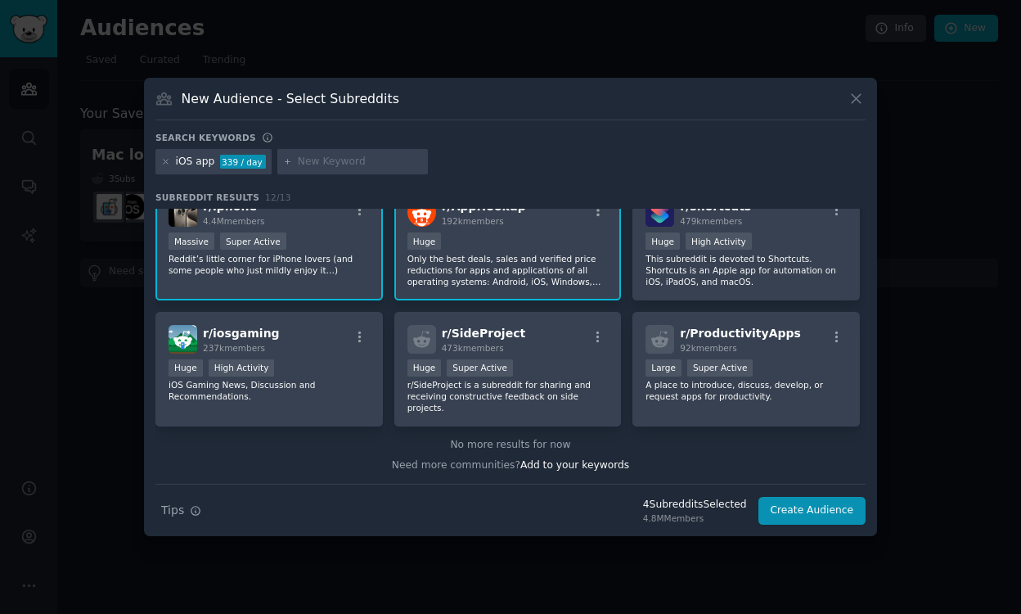
scroll to position [276, 0]
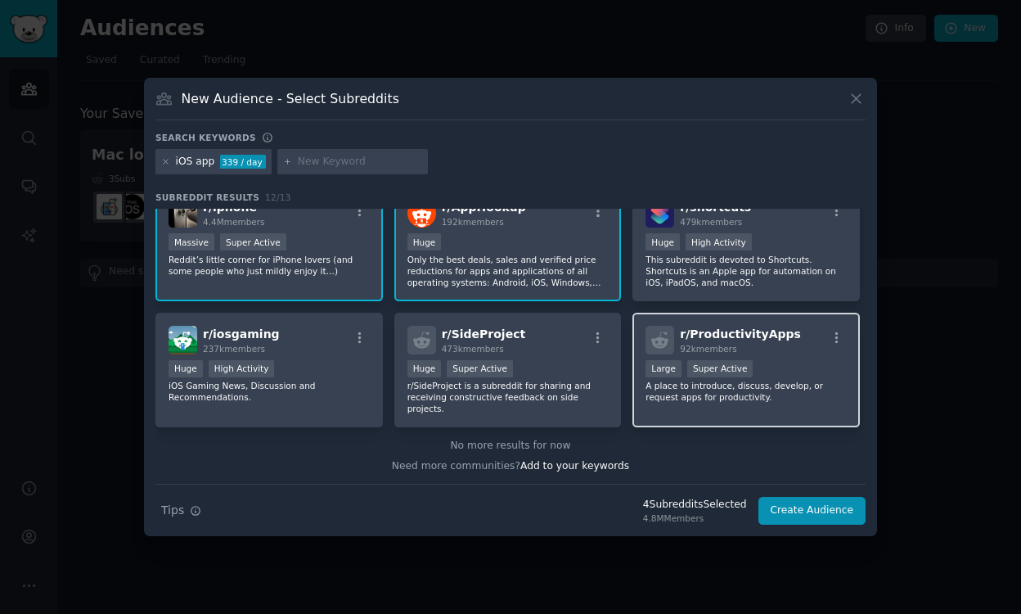
click at [777, 370] on div ">= 95th percentile for submissions / day Large Super Active" at bounding box center [745, 370] width 201 height 20
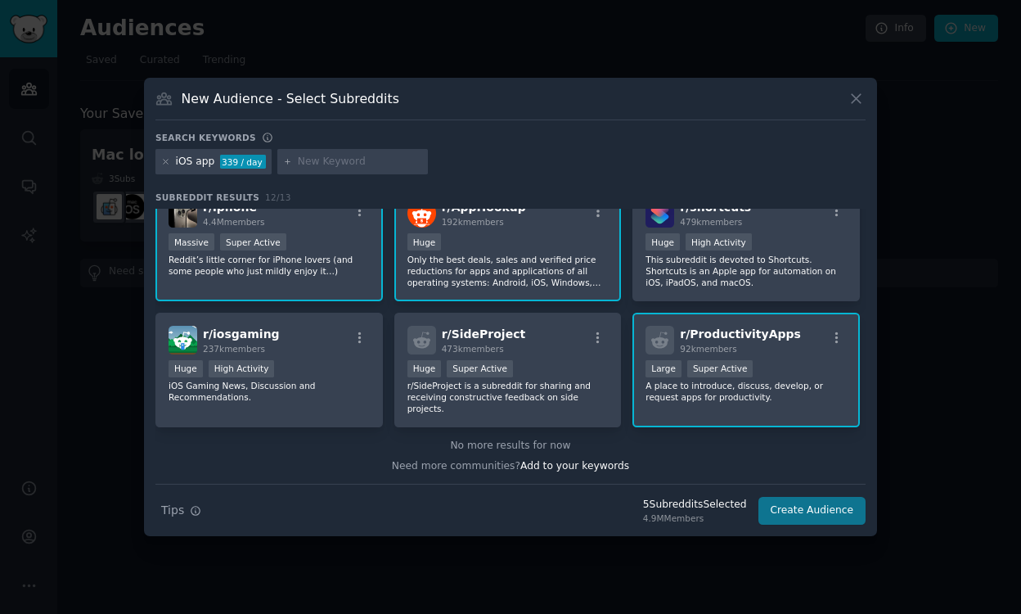
click at [789, 513] on button "Create Audience" at bounding box center [812, 511] width 108 height 28
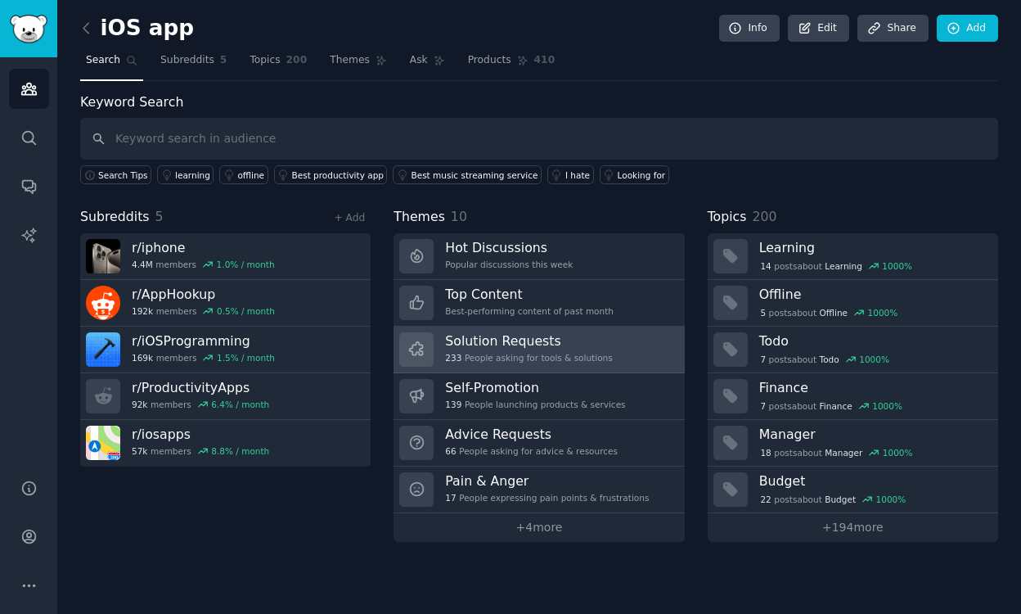
click at [497, 335] on h3 "Solution Requests" at bounding box center [528, 340] width 167 height 17
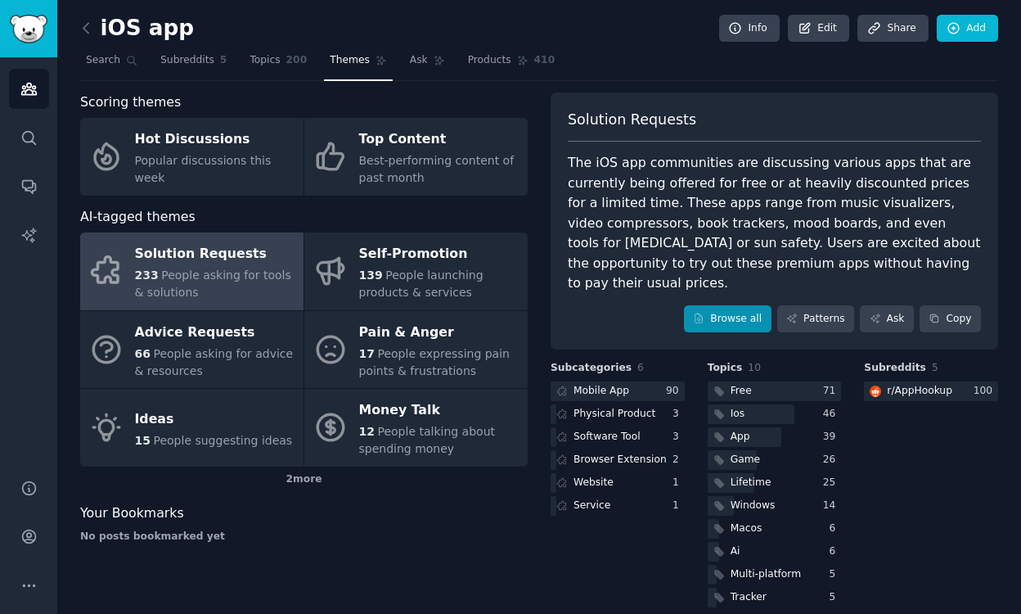
click at [723, 305] on link "Browse all" at bounding box center [728, 319] width 88 height 28
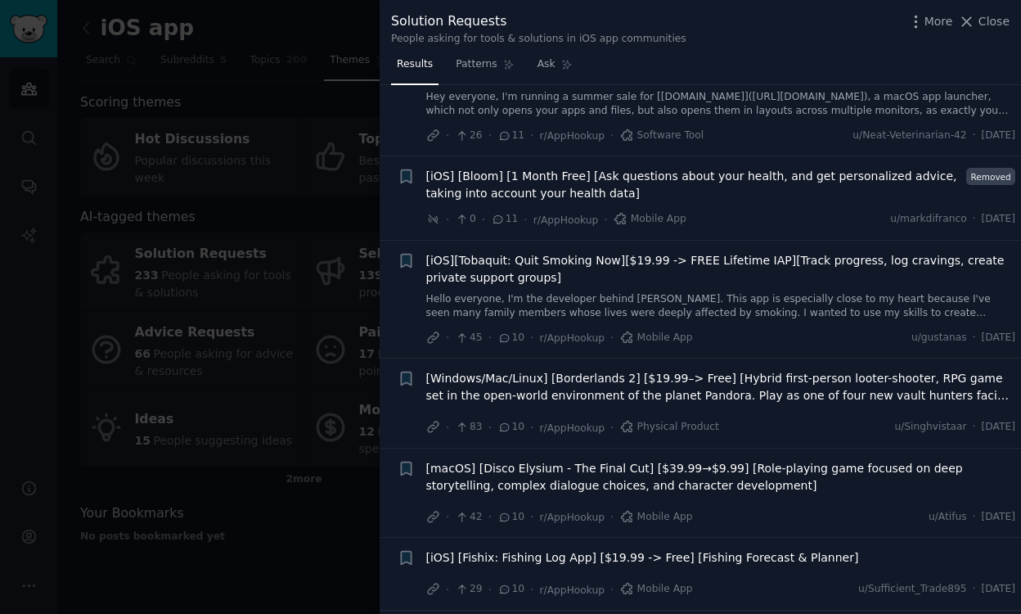
scroll to position [2952, 0]
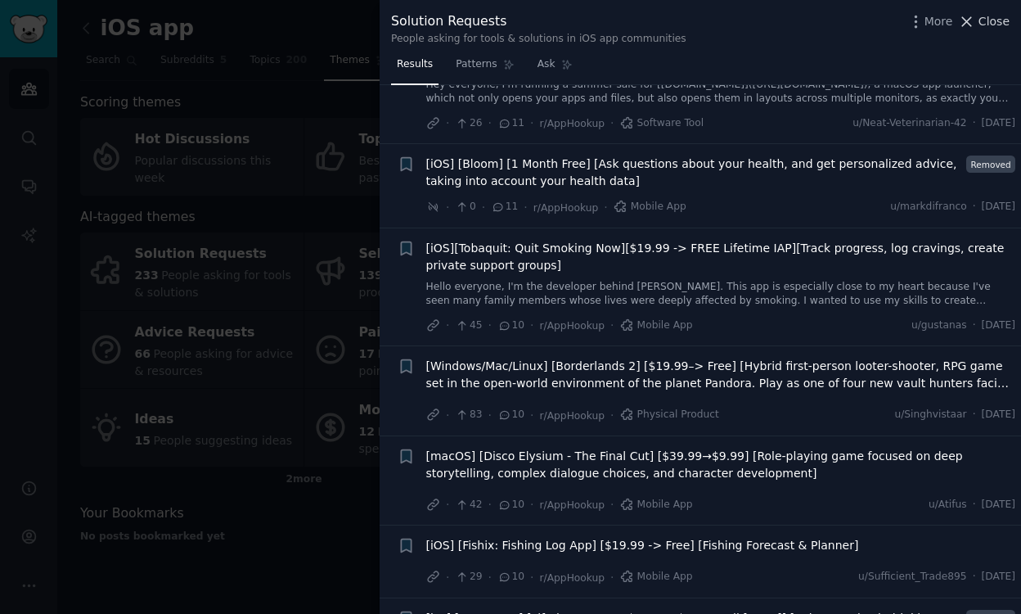
click at [980, 24] on span "Close" at bounding box center [993, 21] width 31 height 17
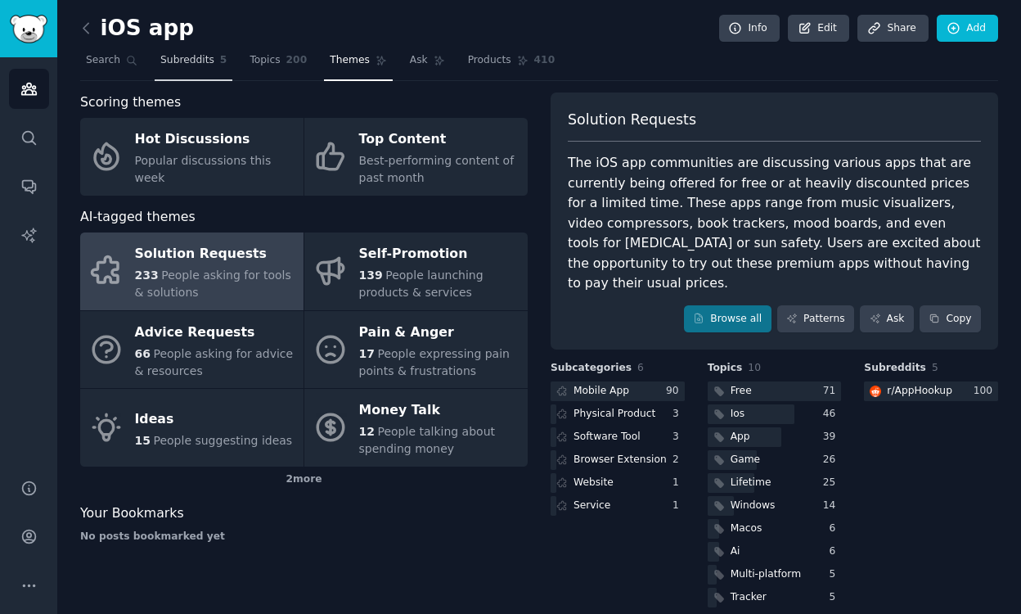
click at [198, 56] on span "Subreddits" at bounding box center [187, 60] width 54 height 15
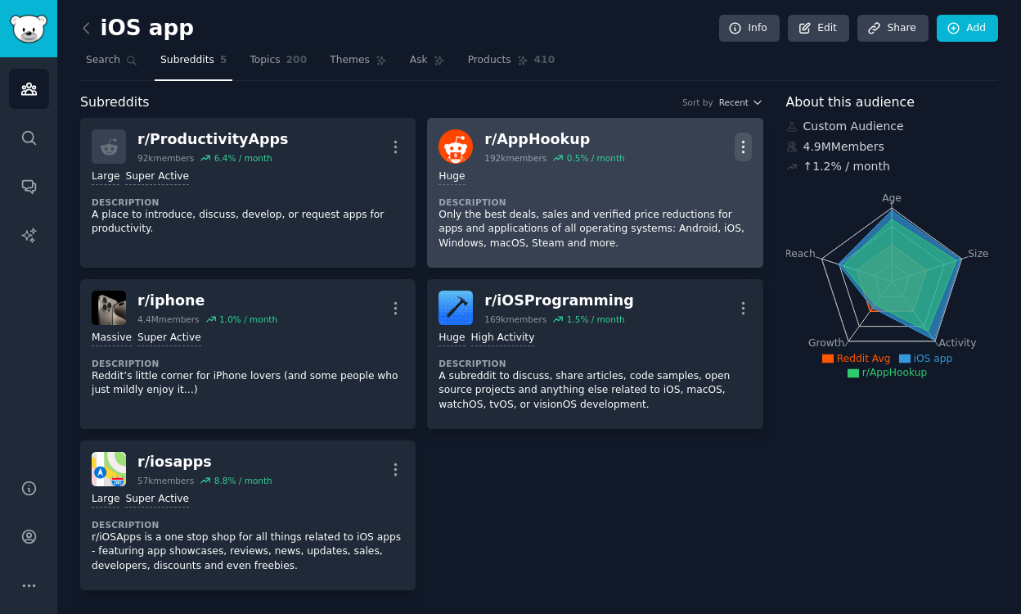
click at [737, 149] on icon "button" at bounding box center [743, 146] width 17 height 17
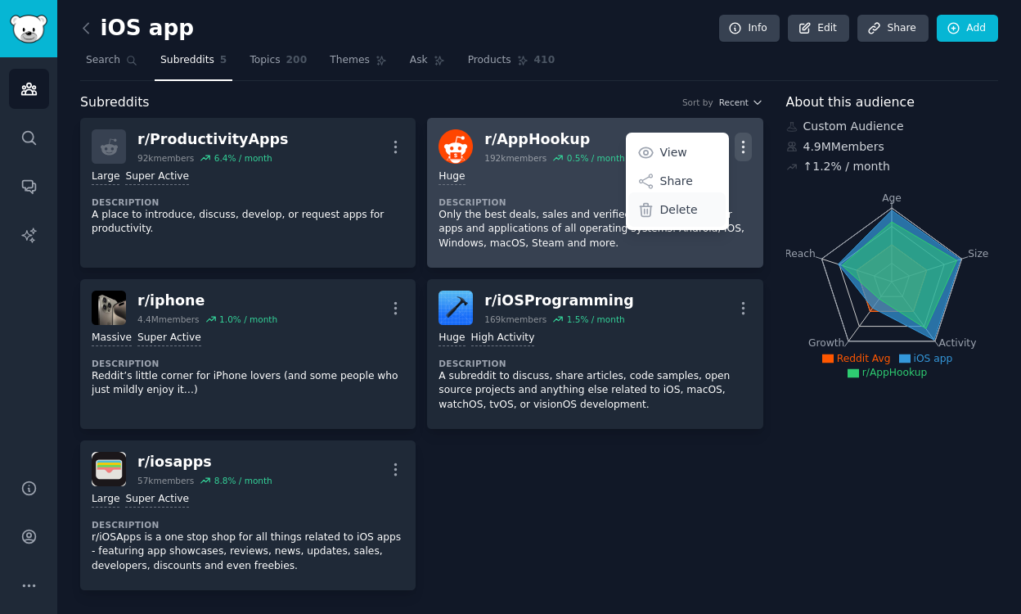
click at [663, 210] on p "Delete" at bounding box center [679, 209] width 38 height 17
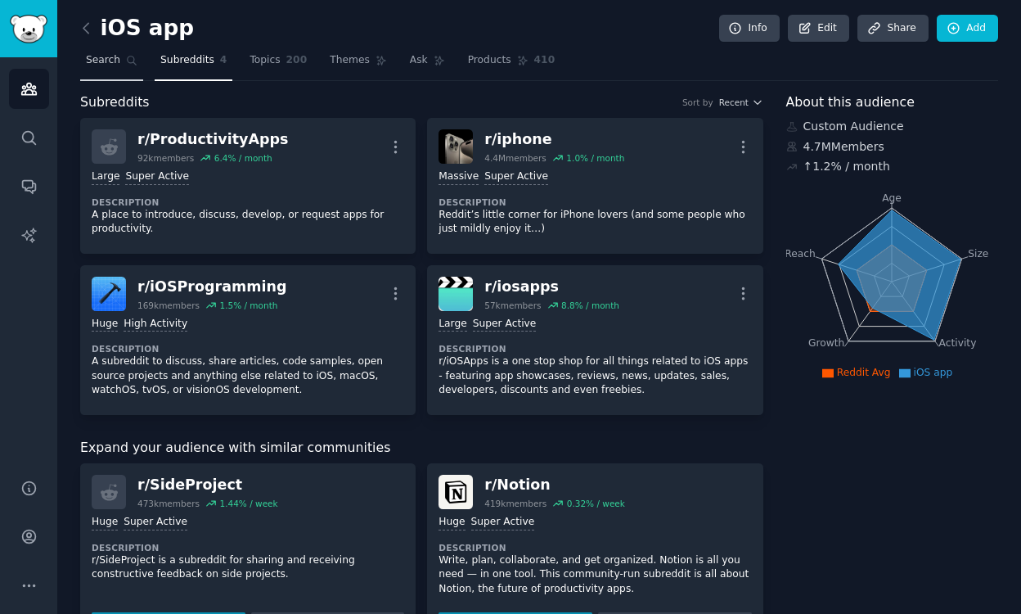
click at [116, 59] on span "Search" at bounding box center [103, 60] width 34 height 15
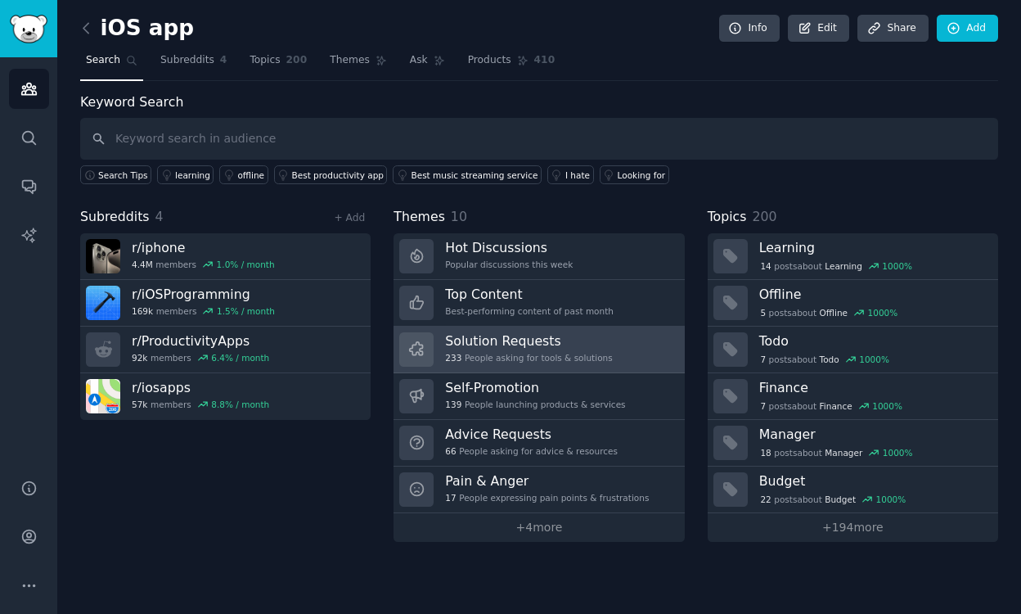
click at [494, 344] on h3 "Solution Requests" at bounding box center [528, 340] width 167 height 17
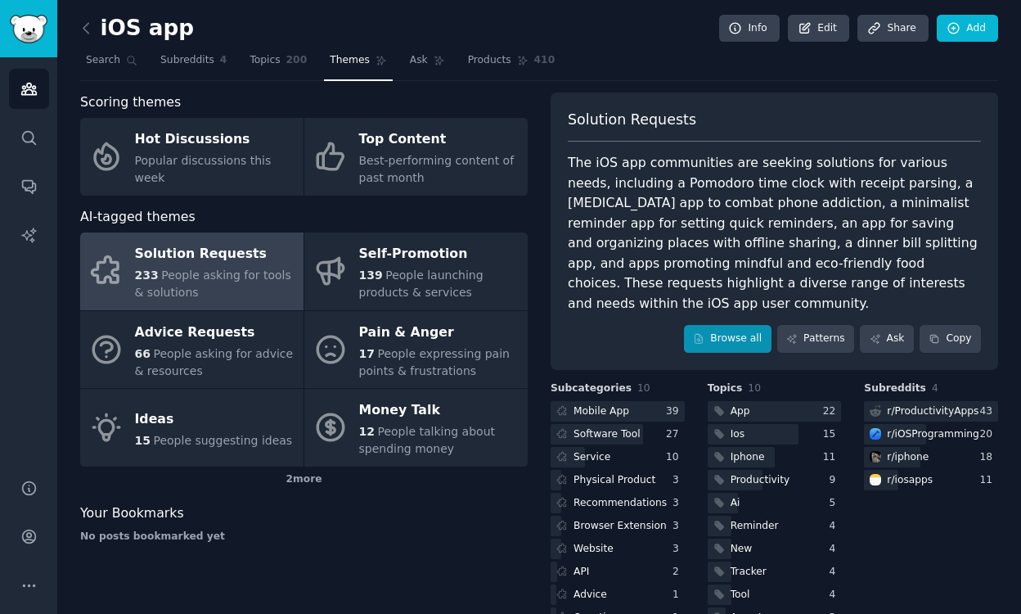
click at [711, 325] on link "Browse all" at bounding box center [728, 339] width 88 height 28
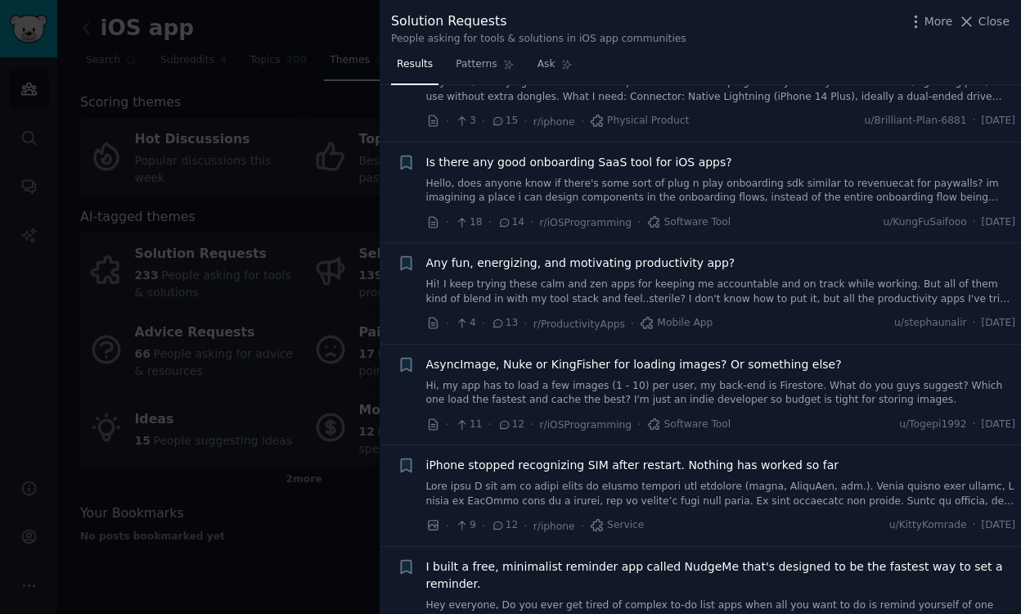
scroll to position [1396, 0]
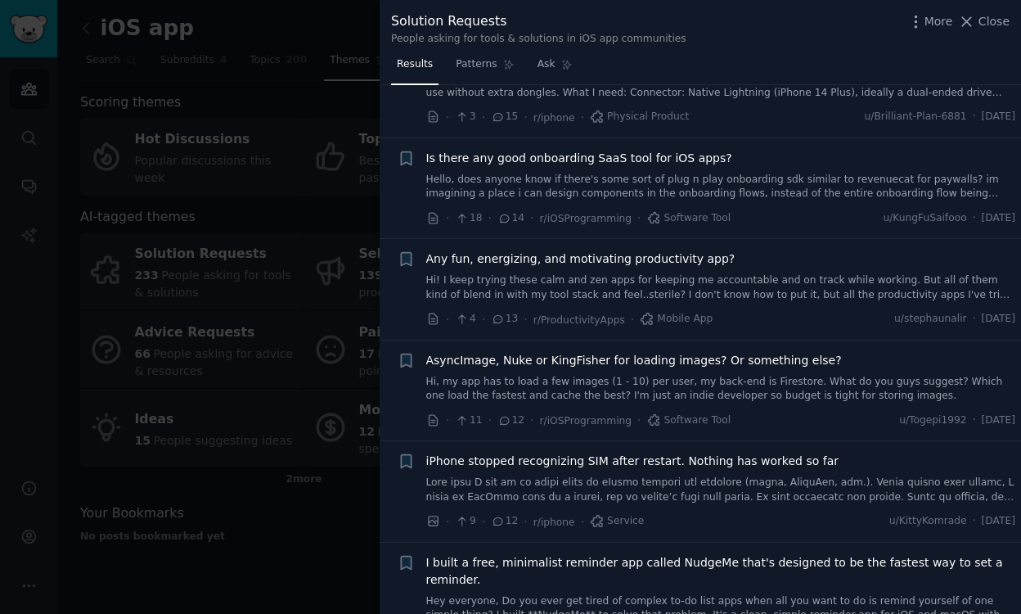
click at [746, 273] on link "Hi! I keep trying these calm and zen apps for keeping me accountable and on tra…" at bounding box center [721, 287] width 590 height 29
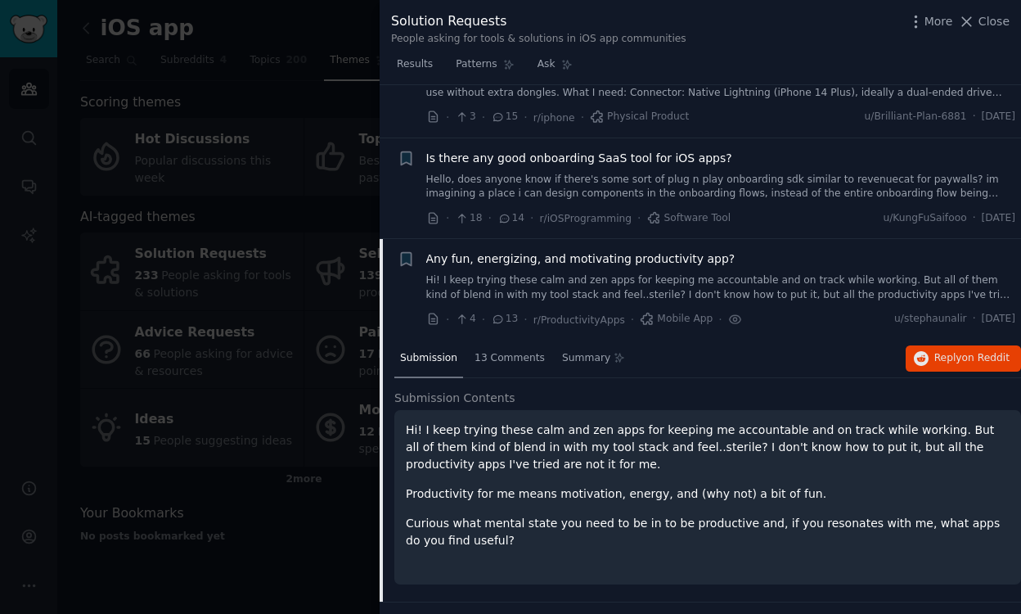
scroll to position [1540, 0]
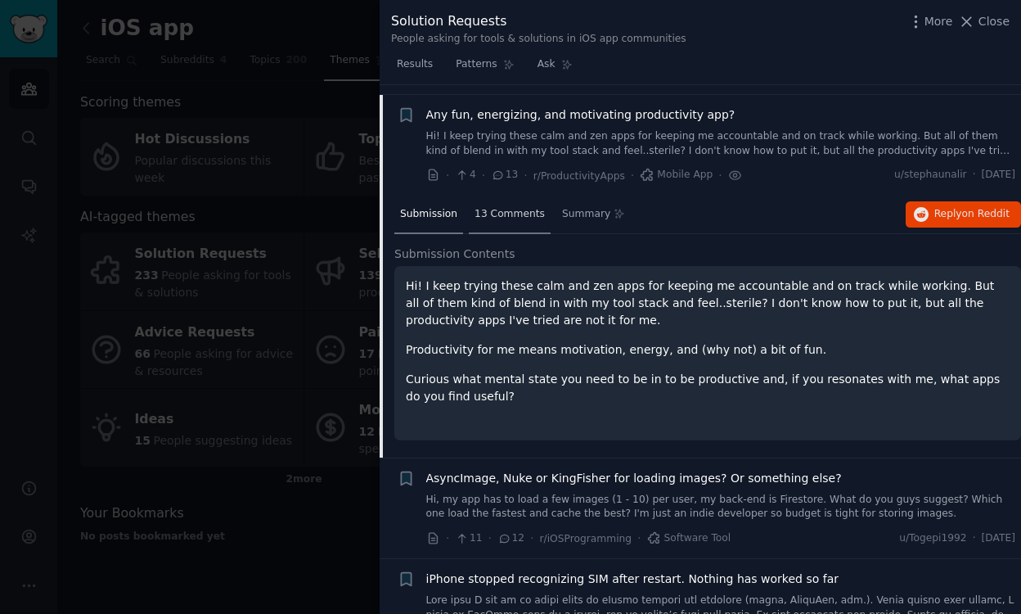
click at [513, 211] on div "13 Comments" at bounding box center [510, 215] width 82 height 39
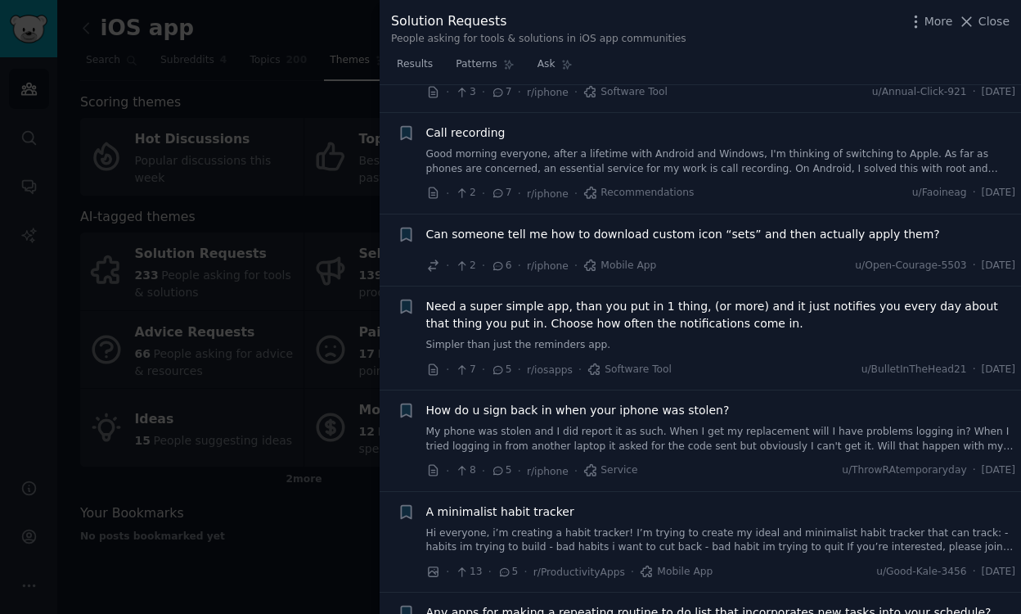
scroll to position [3739, 0]
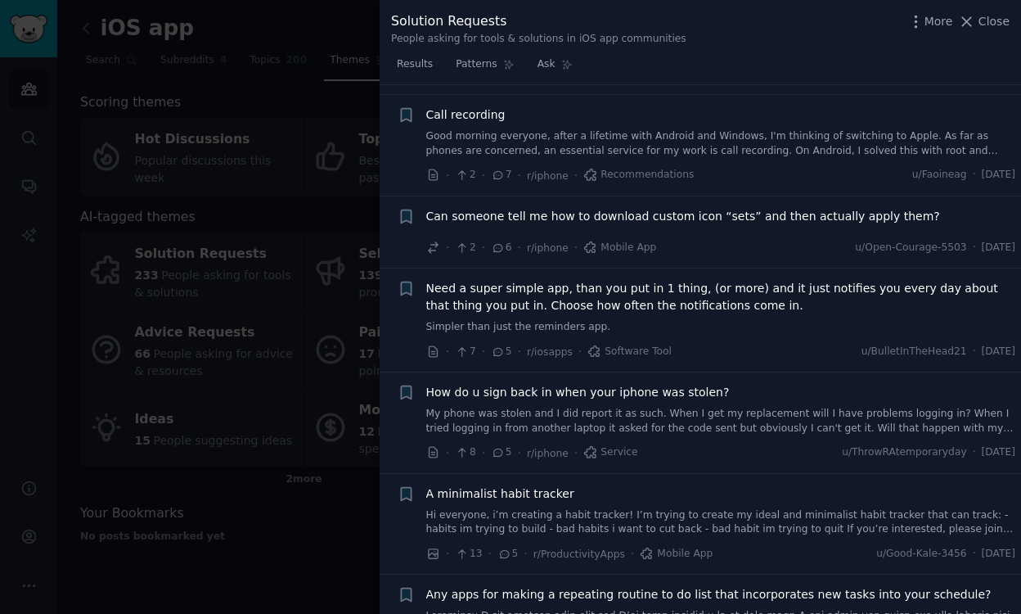
click at [503, 346] on icon at bounding box center [498, 351] width 15 height 11
click at [560, 280] on span "Need a super simple app, than you put in 1 thing, (or more) and it just notifie…" at bounding box center [721, 297] width 590 height 34
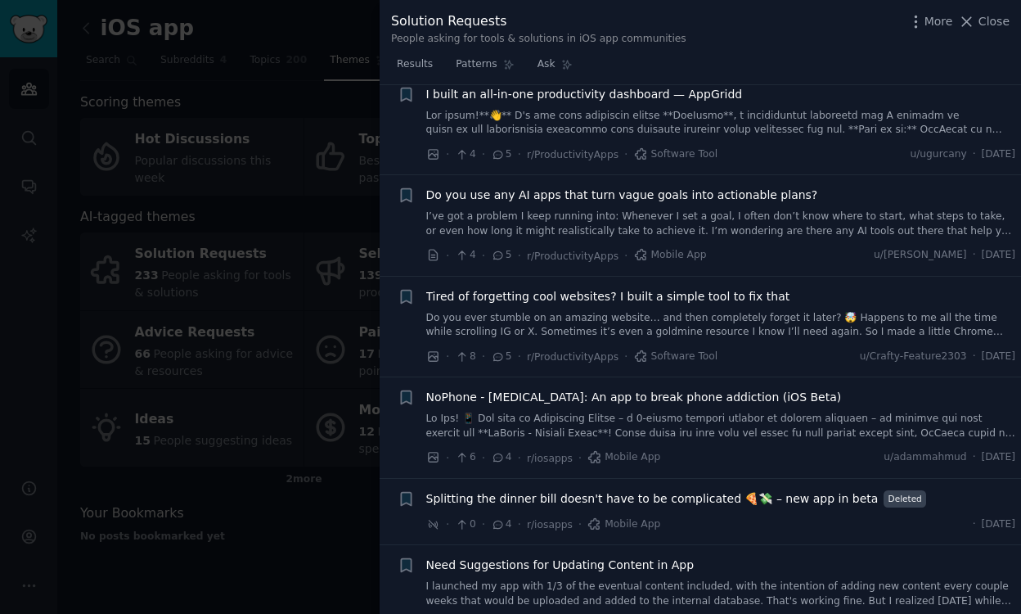
scroll to position [3055, 0]
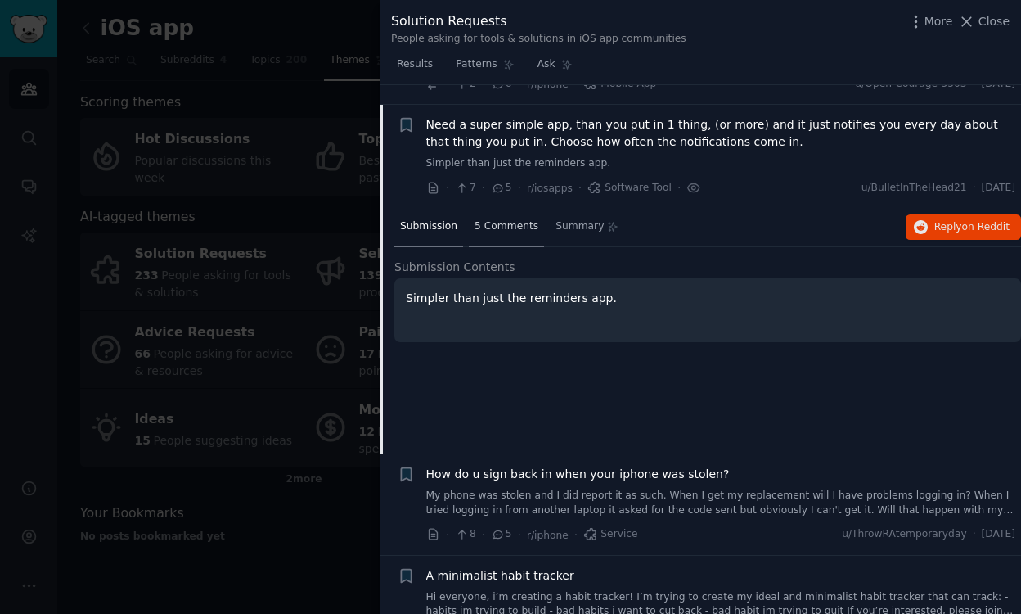
click at [509, 219] on span "5 Comments" at bounding box center [506, 226] width 64 height 15
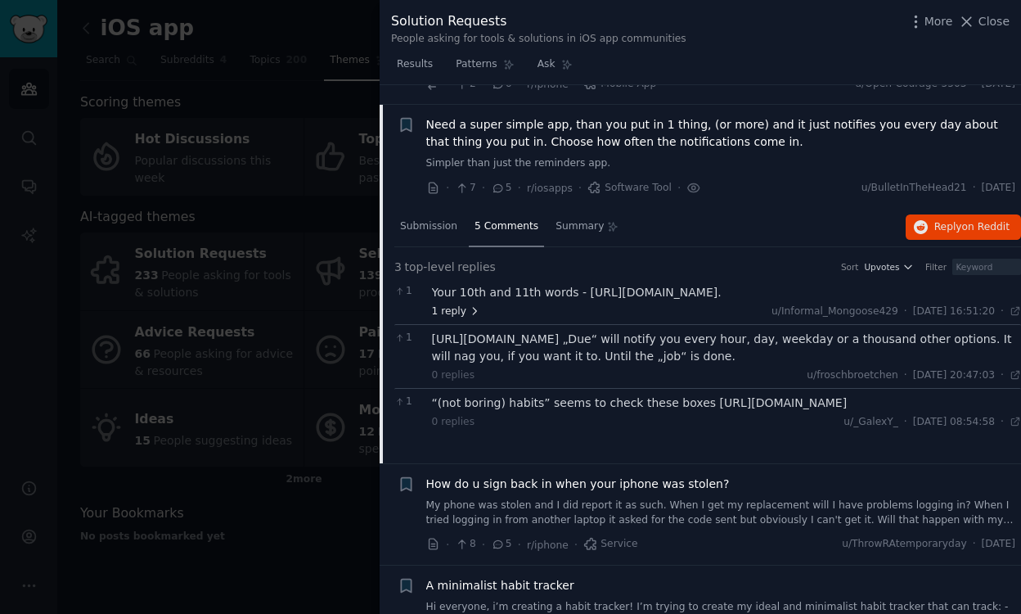
click at [474, 308] on icon at bounding box center [475, 311] width 3 height 7
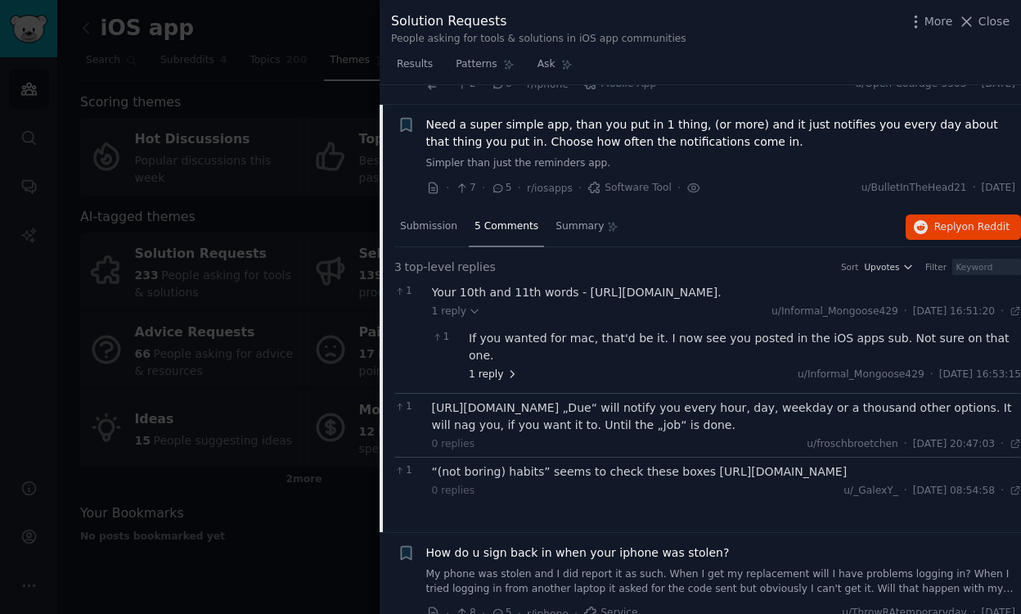
click at [501, 367] on span "1 reply" at bounding box center [493, 374] width 49 height 15
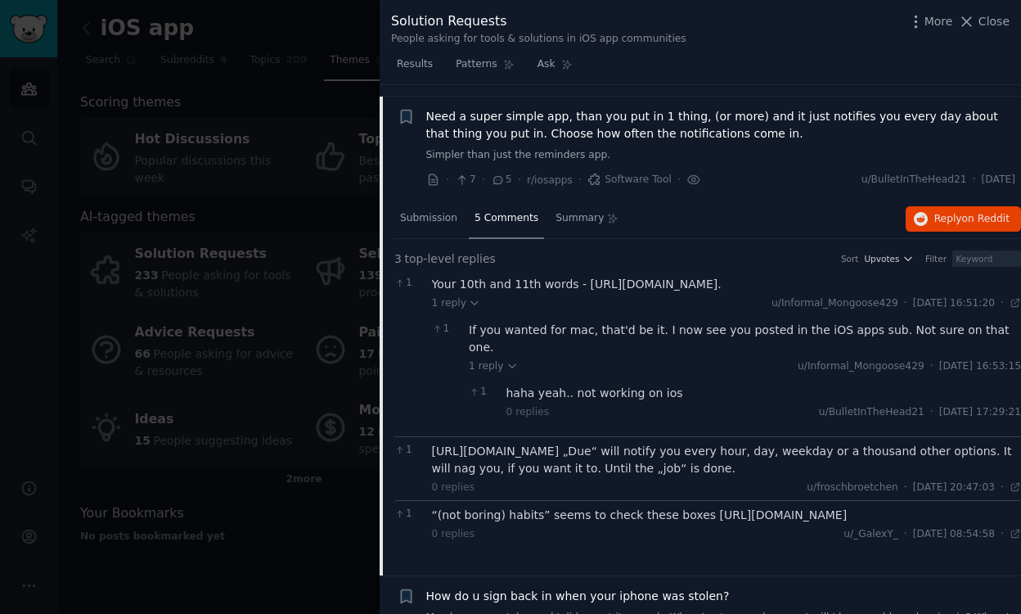
scroll to position [3033, 0]
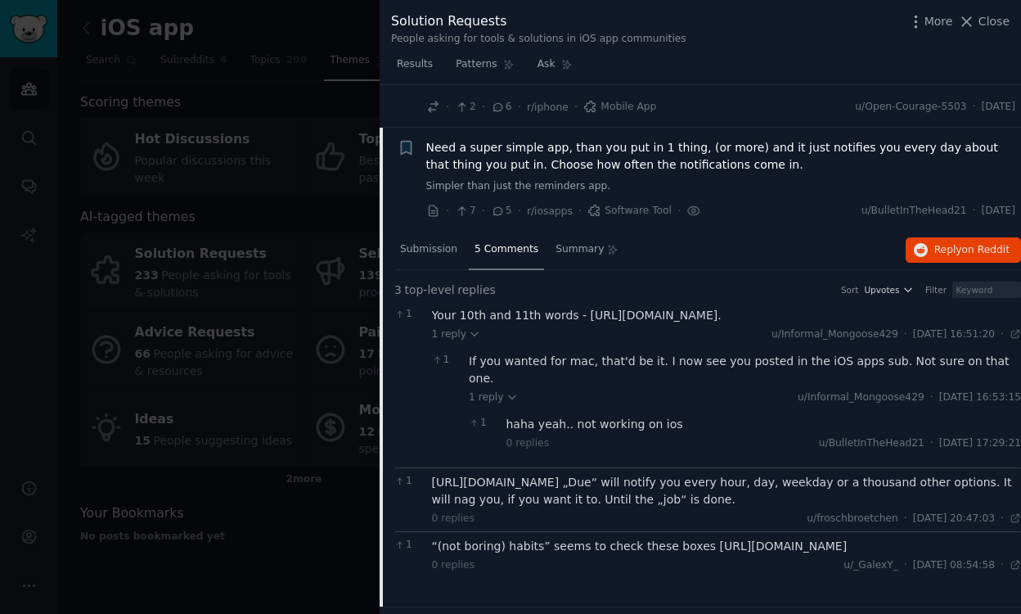
click at [510, 242] on span "5 Comments" at bounding box center [506, 249] width 64 height 15
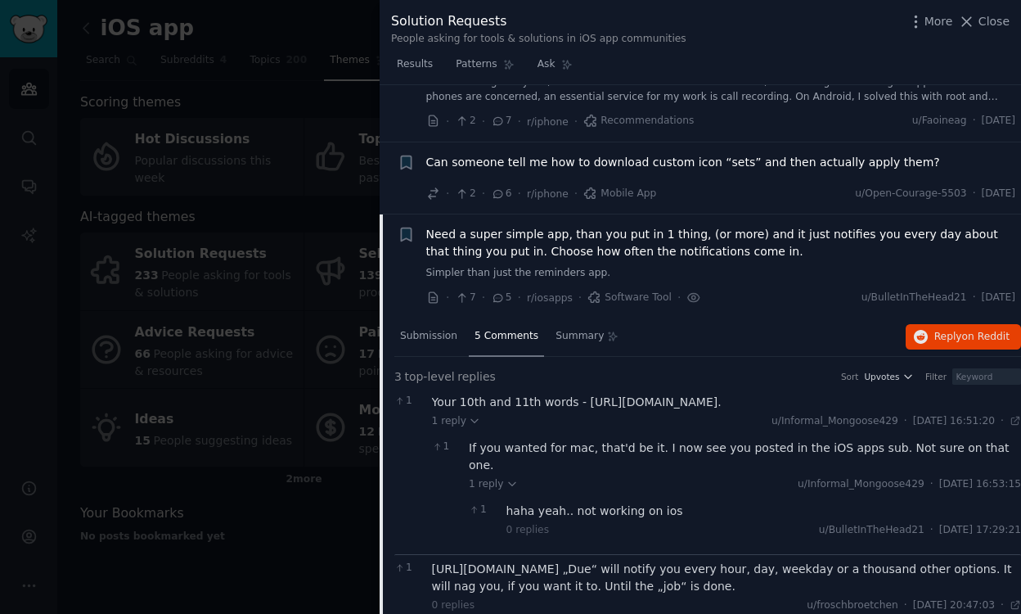
click at [515, 226] on span "Need a super simple app, than you put in 1 thing, (or more) and it just notifie…" at bounding box center [721, 243] width 590 height 34
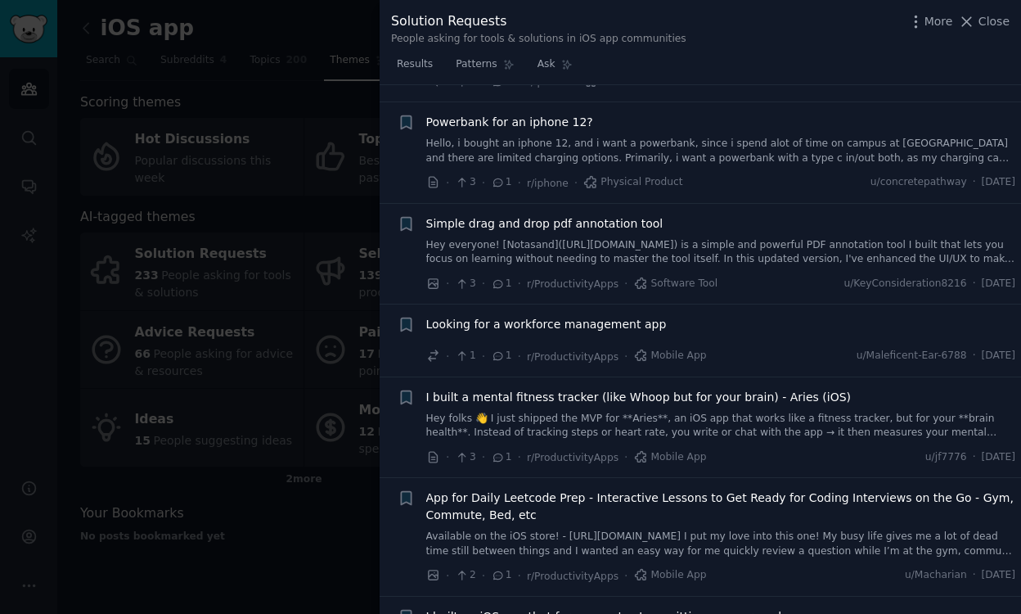
scroll to position [5341, 0]
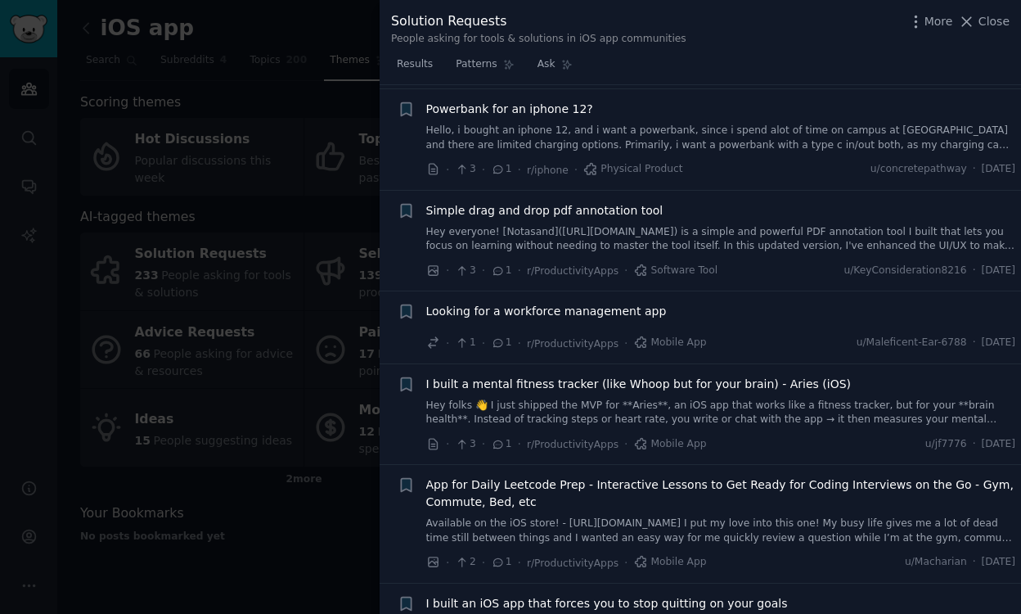
click at [635, 303] on span "Looking for a workforce management app" at bounding box center [546, 311] width 241 height 17
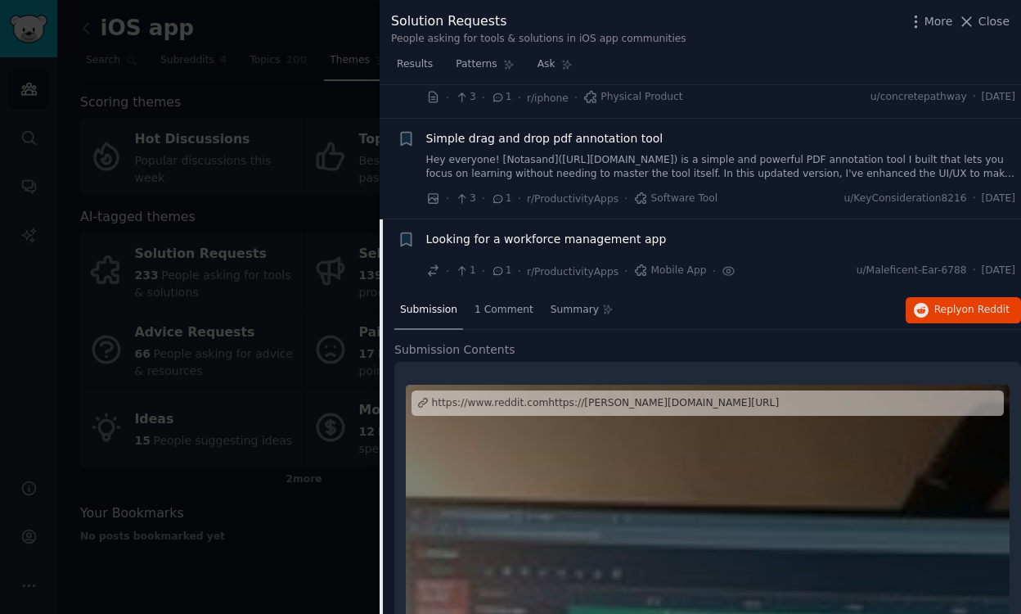
scroll to position [5409, 0]
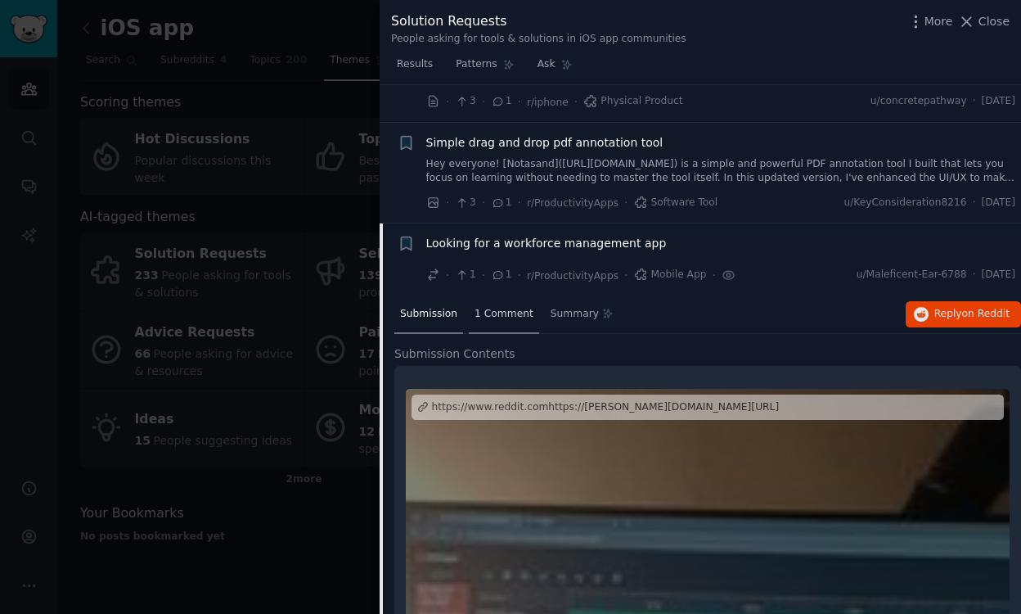
click at [507, 307] on span "1 Comment" at bounding box center [503, 314] width 59 height 15
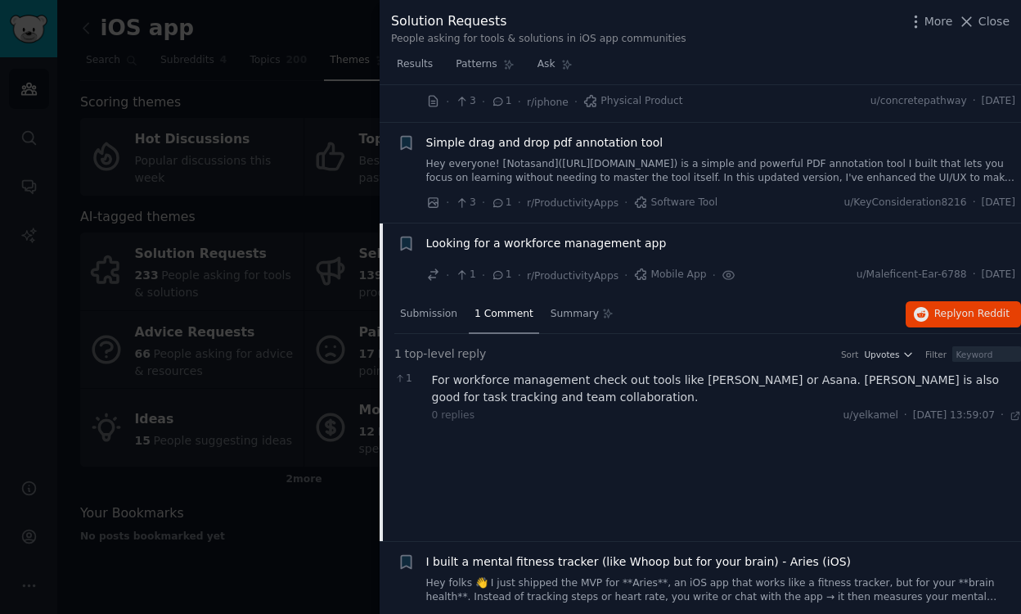
click at [641, 235] on span "Looking for a workforce management app" at bounding box center [546, 243] width 241 height 17
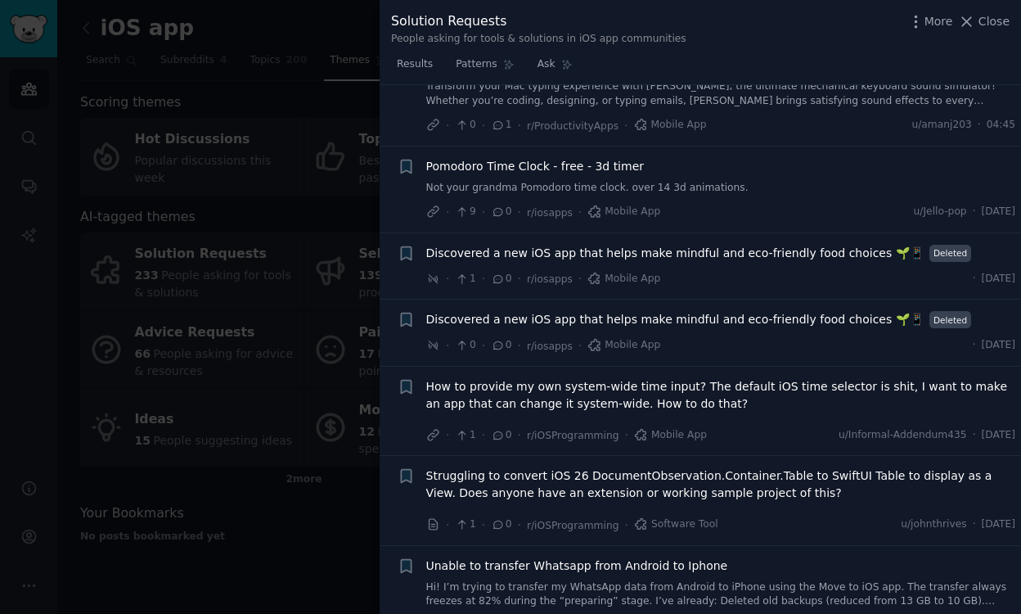
scroll to position [5999, 0]
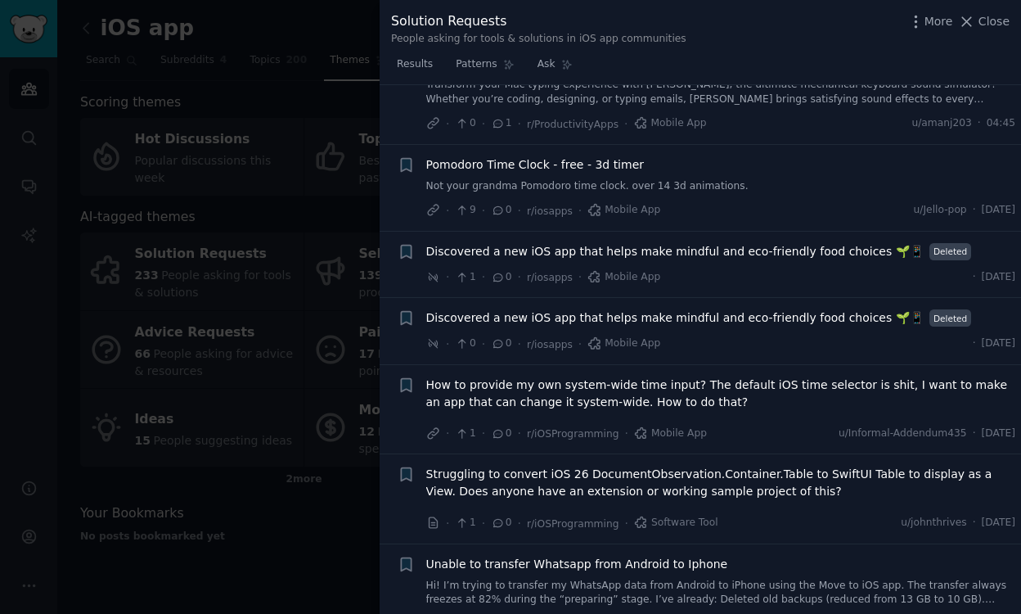
click at [835, 309] on span "Discovered a new iOS app that helps make mindful and eco-friendly food choices …" at bounding box center [674, 317] width 497 height 17
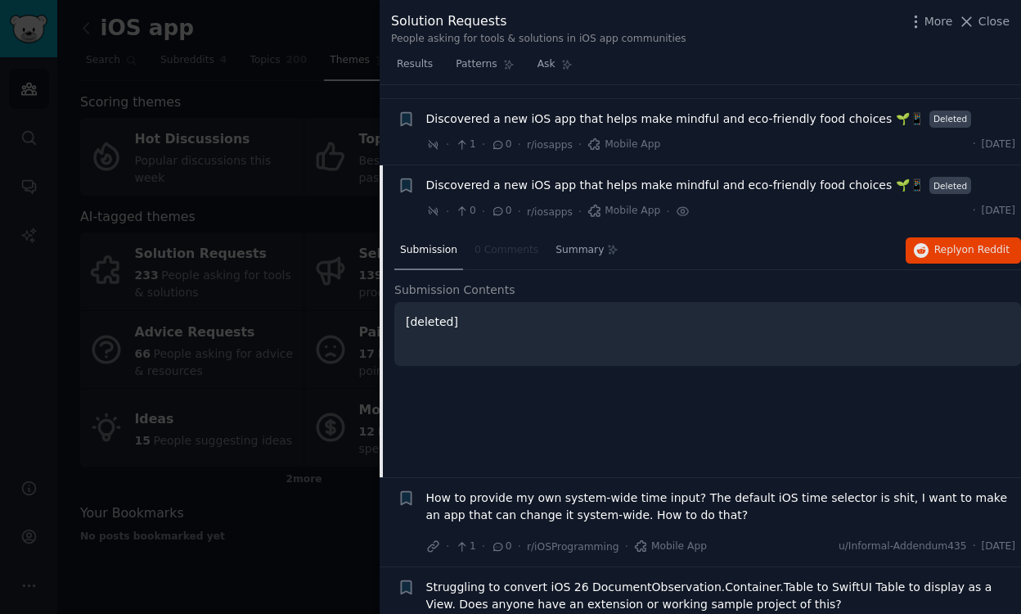
scroll to position [6131, 0]
click at [929, 178] on span "Deleted" at bounding box center [950, 186] width 43 height 17
click at [842, 178] on span "Discovered a new iOS app that helps make mindful and eco-friendly food choices …" at bounding box center [674, 186] width 497 height 17
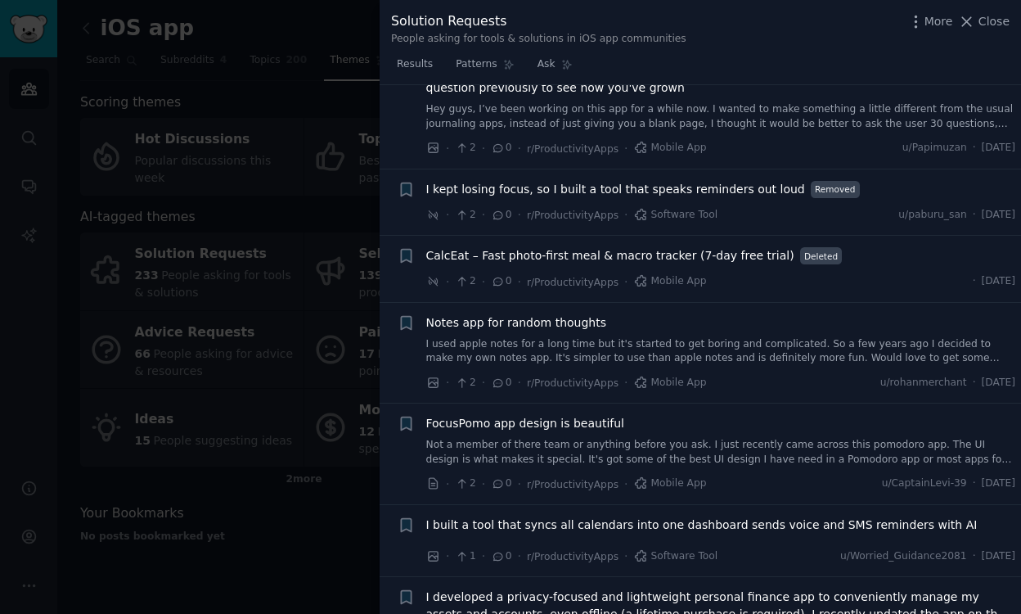
scroll to position [7596, 0]
